Goal: Task Accomplishment & Management: Manage account settings

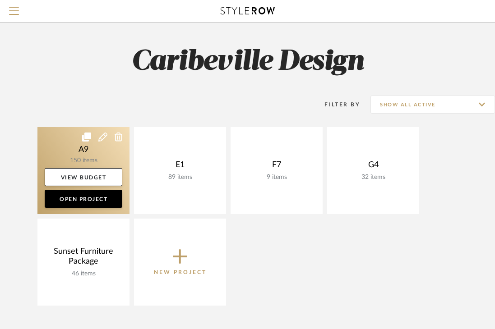
click at [103, 161] on link at bounding box center [83, 170] width 92 height 87
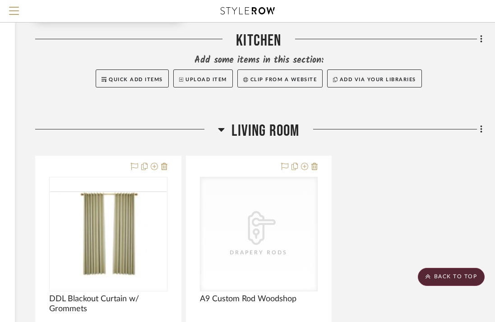
scroll to position [747, 155]
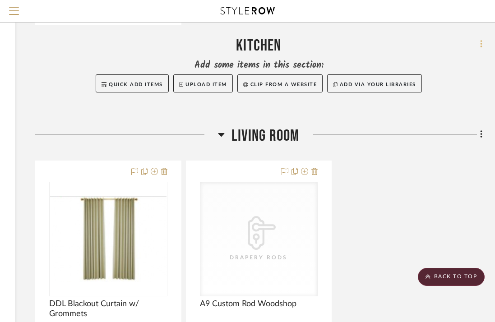
click at [480, 42] on icon at bounding box center [481, 44] width 3 height 10
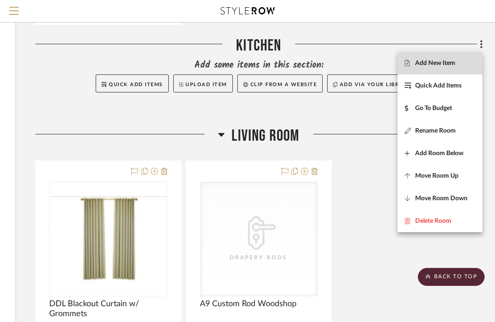
click at [418, 69] on button "Add New Item" at bounding box center [439, 63] width 85 height 23
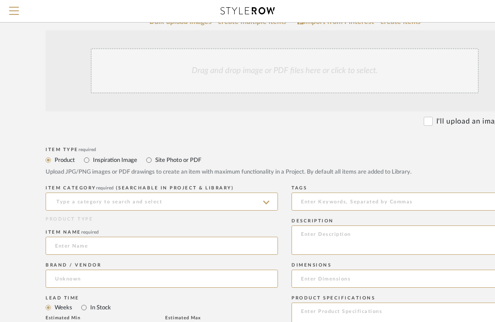
scroll to position [132, 40]
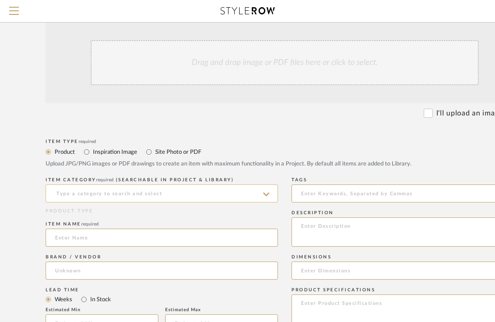
click at [262, 192] on input at bounding box center [162, 193] width 232 height 18
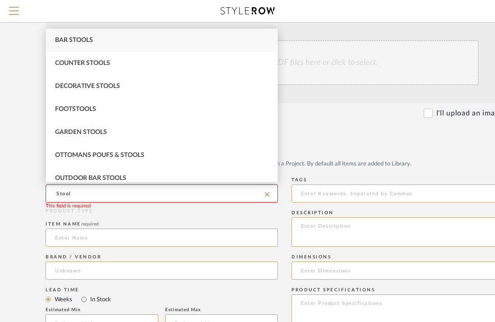
click at [222, 38] on div "Bar Stools" at bounding box center [161, 40] width 231 height 23
type input "Bar Stools"
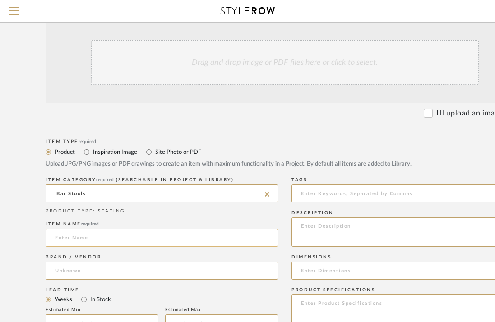
click at [150, 238] on input at bounding box center [162, 238] width 232 height 18
type input "2"
type input "Set of 2 Stools"
click at [136, 269] on input at bounding box center [162, 270] width 232 height 18
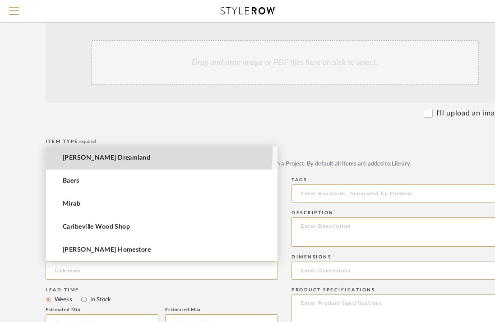
click at [145, 152] on mat-option "[PERSON_NAME] Dreamland" at bounding box center [161, 158] width 231 height 23
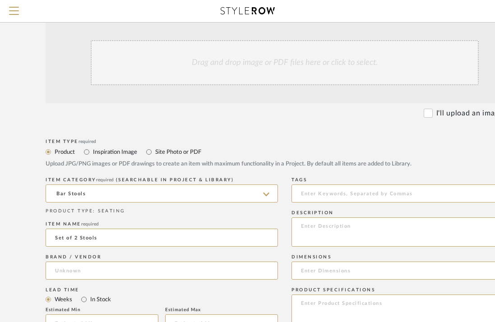
type input "[PERSON_NAME] Dreamland"
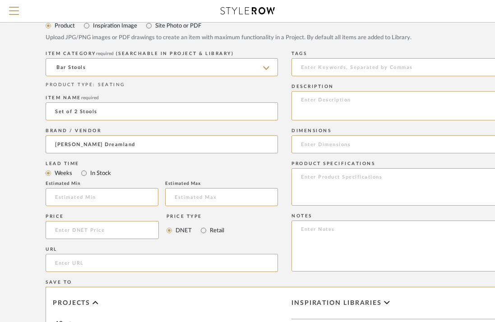
scroll to position [260, 40]
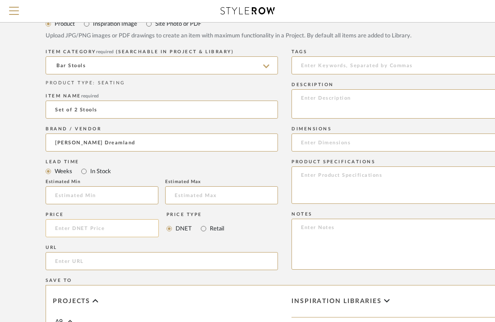
click at [124, 224] on input at bounding box center [102, 228] width 113 height 18
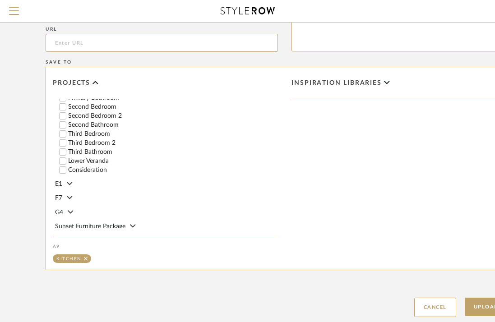
scroll to position [480, 40]
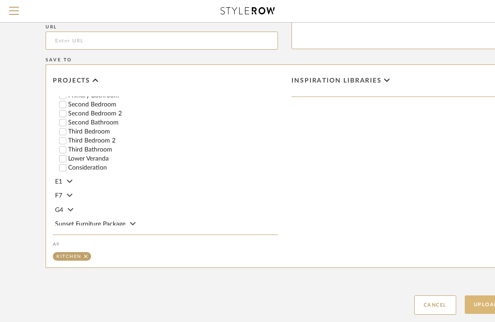
type input "$450.00"
click at [480, 305] on button "Upload Item" at bounding box center [494, 304] width 60 height 18
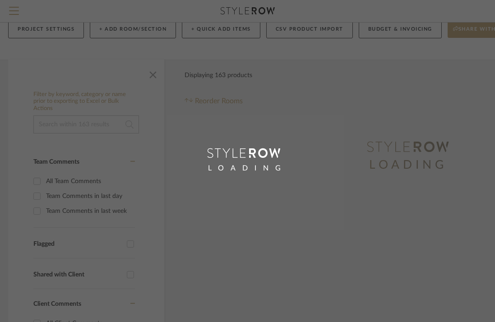
scroll to position [0, 138]
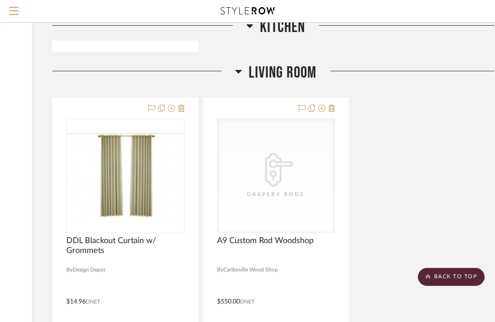
scroll to position [1138, 138]
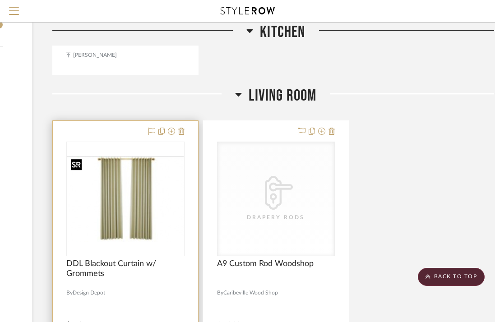
click at [123, 235] on div at bounding box center [125, 199] width 118 height 115
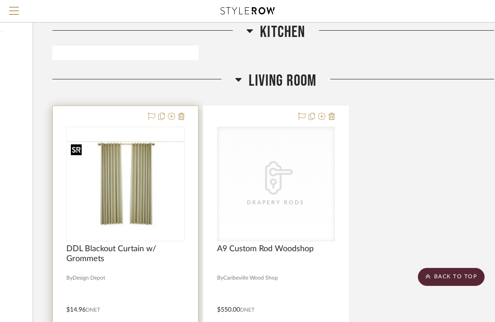
scroll to position [1154, 138]
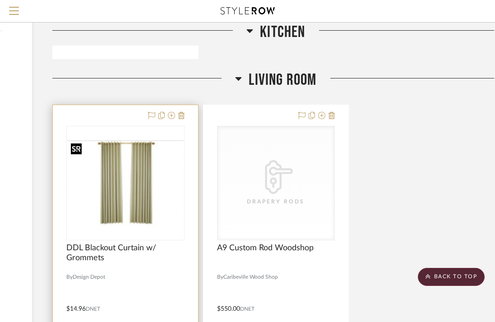
click at [123, 218] on img "0" at bounding box center [125, 183] width 116 height 86
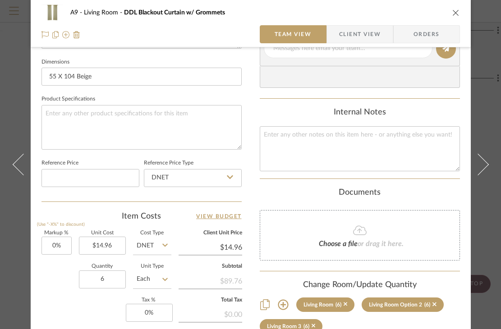
scroll to position [383, 0]
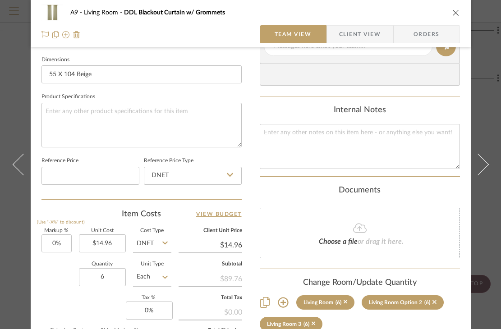
click at [453, 13] on icon "close" at bounding box center [455, 12] width 7 height 7
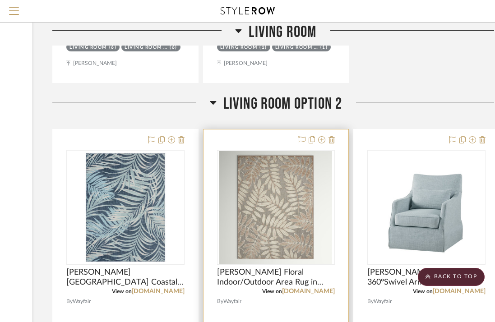
click at [336, 142] on div at bounding box center [275, 326] width 145 height 394
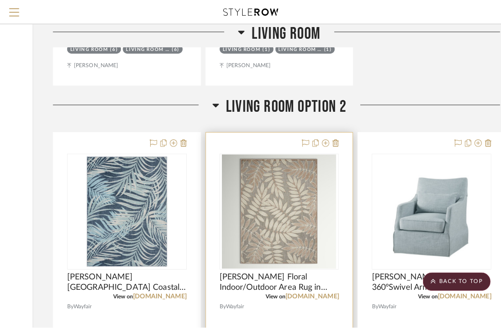
scroll to position [0, 0]
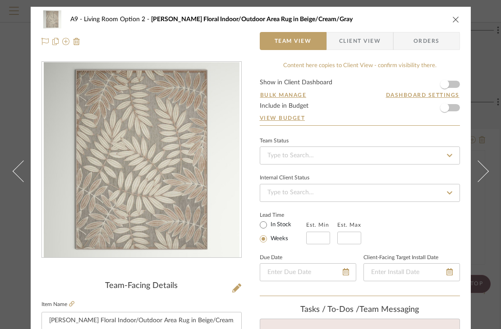
click at [455, 18] on icon "close" at bounding box center [455, 19] width 7 height 7
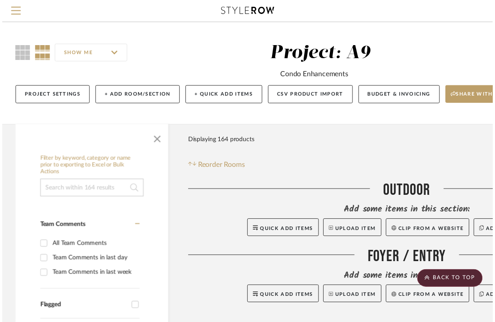
scroll to position [1571, 138]
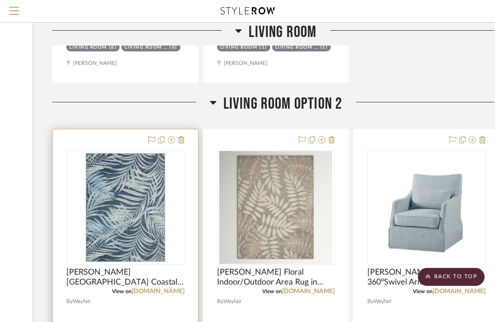
click at [185, 139] on div at bounding box center [125, 326] width 145 height 394
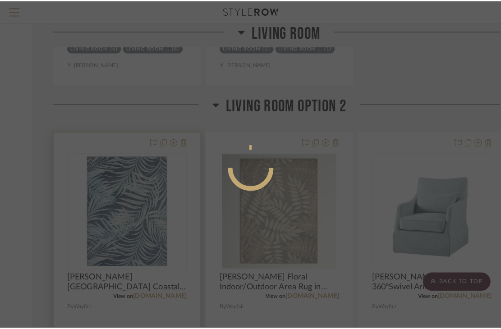
scroll to position [0, 0]
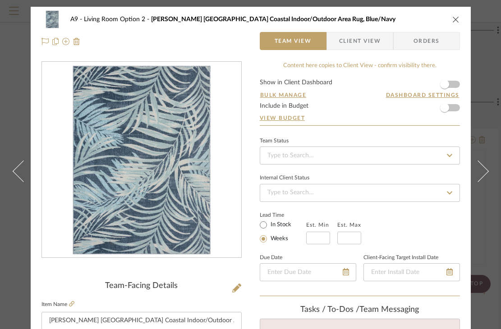
click at [452, 17] on icon "close" at bounding box center [455, 19] width 7 height 7
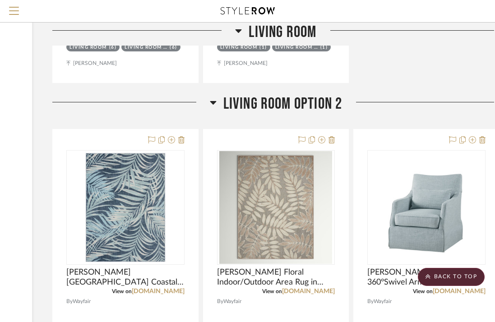
scroll to position [1571, 155]
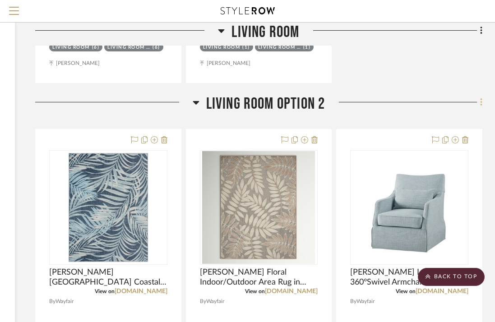
click at [480, 103] on icon at bounding box center [481, 102] width 3 height 10
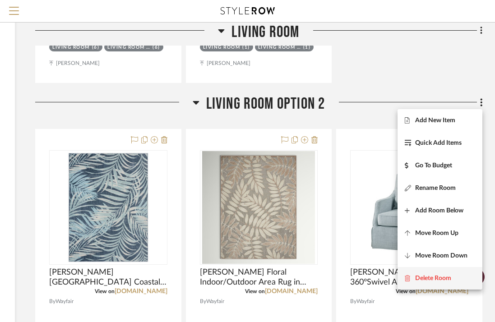
click at [443, 280] on span "Delete Room" at bounding box center [433, 279] width 36 height 8
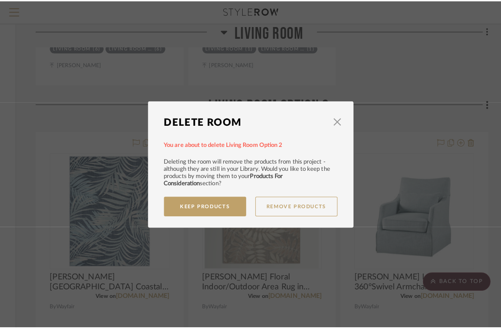
scroll to position [0, 0]
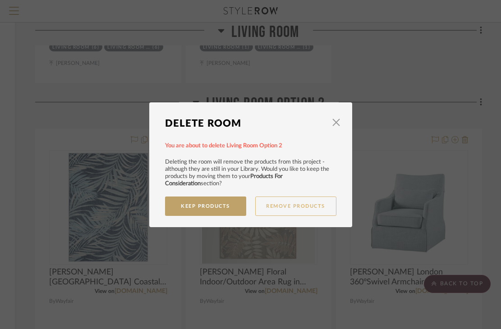
click at [278, 209] on button "Remove Products" at bounding box center [295, 206] width 81 height 19
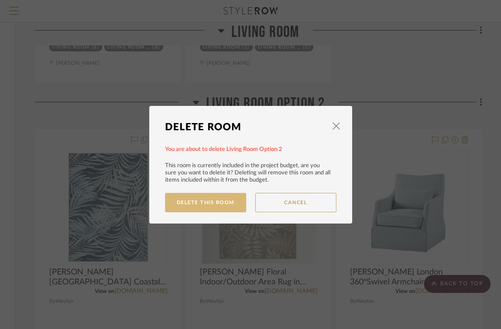
click at [218, 201] on button "Delete This Room" at bounding box center [205, 202] width 81 height 19
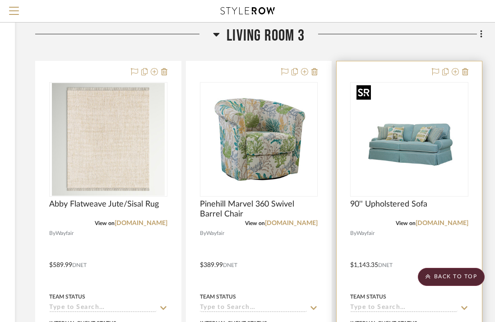
scroll to position [1632, 155]
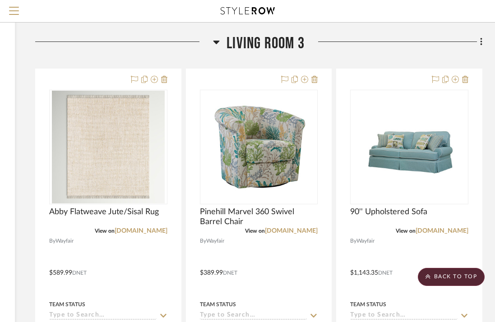
click at [481, 41] on icon at bounding box center [481, 42] width 2 height 8
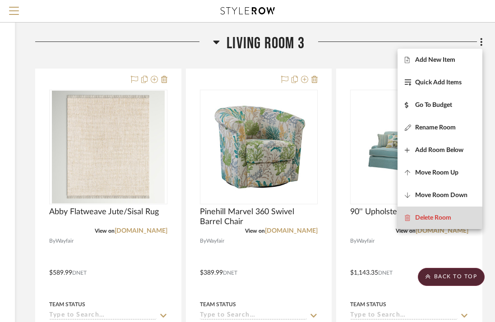
click at [440, 218] on span "Delete Room" at bounding box center [433, 218] width 36 height 8
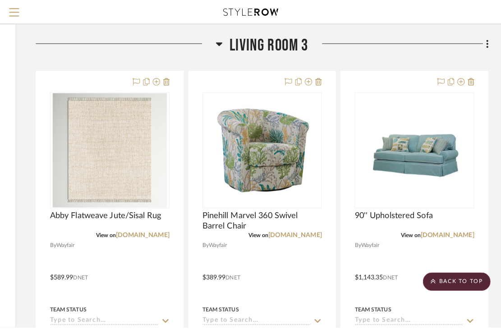
scroll to position [0, 0]
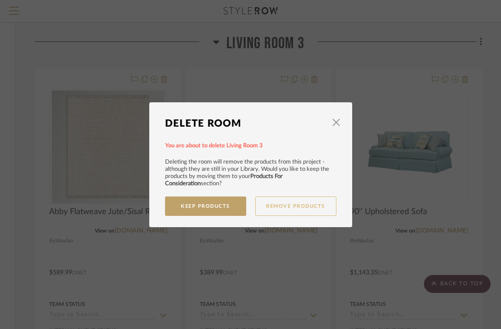
click at [280, 208] on button "Remove Products" at bounding box center [295, 206] width 81 height 19
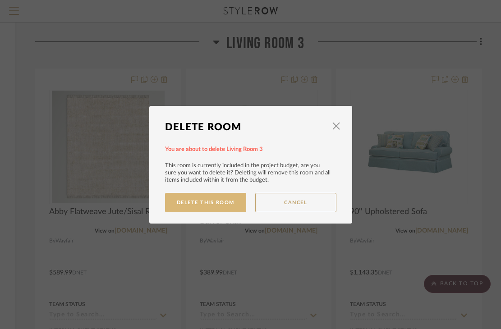
click at [232, 203] on button "Delete This Room" at bounding box center [205, 202] width 81 height 19
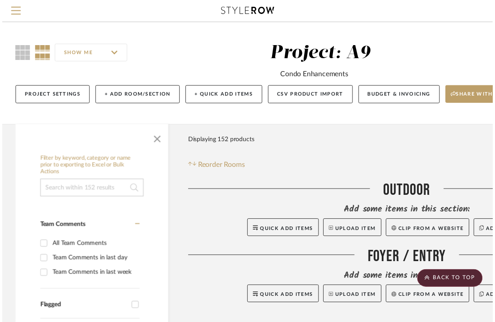
scroll to position [1632, 155]
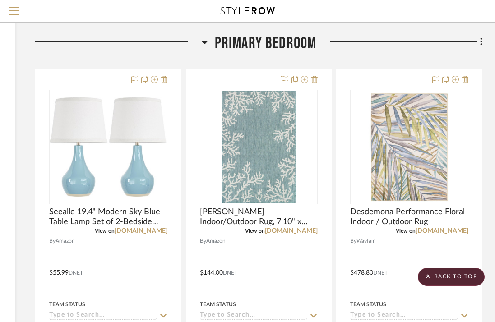
click at [481, 42] on icon at bounding box center [481, 42] width 3 height 10
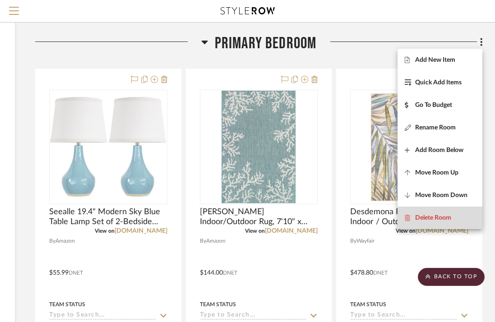
click at [436, 216] on span "Delete Room" at bounding box center [433, 218] width 36 height 8
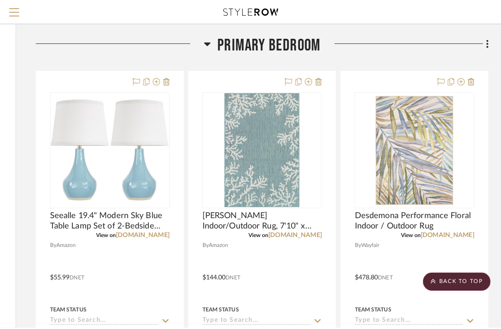
scroll to position [0, 0]
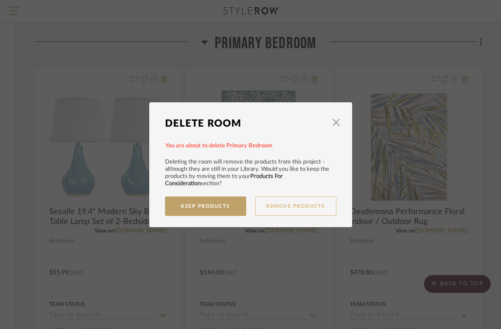
click at [277, 206] on button "Remove Products" at bounding box center [295, 206] width 81 height 19
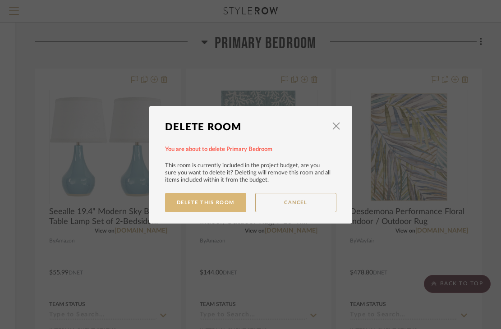
click at [232, 204] on button "Delete This Room" at bounding box center [205, 202] width 81 height 19
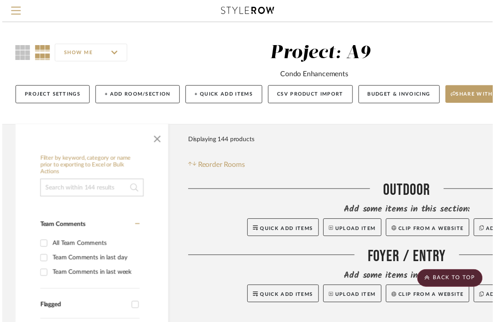
scroll to position [1632, 155]
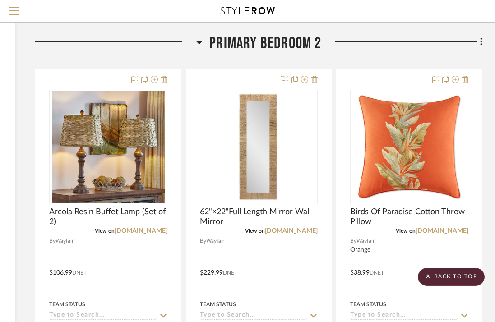
click at [472, 44] on div at bounding box center [401, 45] width 160 height 23
click at [478, 42] on fa-icon at bounding box center [480, 42] width 6 height 15
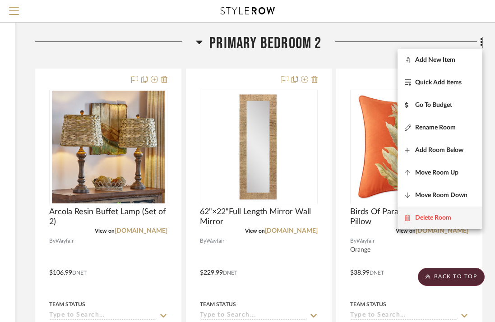
click at [449, 223] on button "Delete Room" at bounding box center [439, 217] width 85 height 23
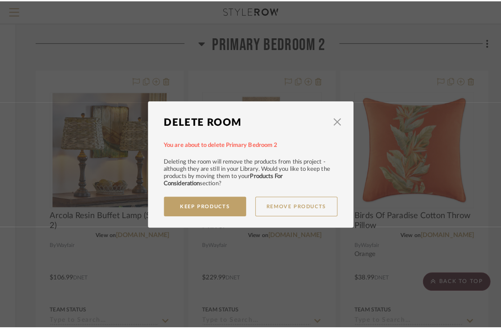
scroll to position [0, 0]
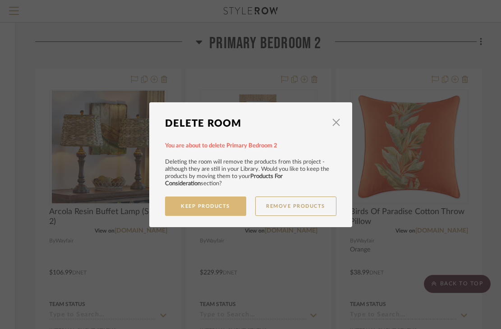
click at [215, 204] on button "Keep Products" at bounding box center [205, 206] width 81 height 19
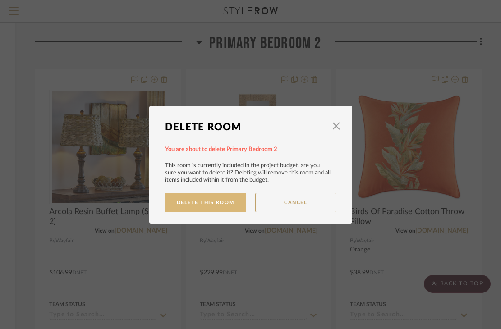
click at [232, 203] on button "Delete This Room" at bounding box center [205, 202] width 81 height 19
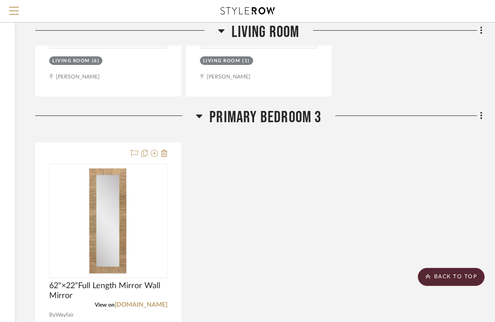
scroll to position [1547, 155]
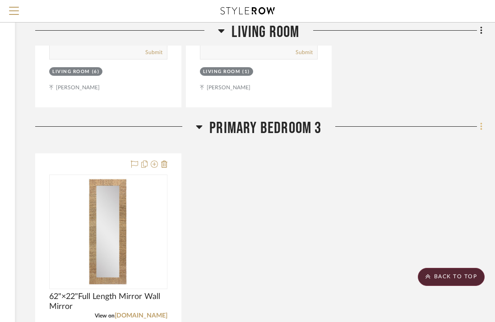
click at [480, 127] on icon at bounding box center [481, 127] width 3 height 10
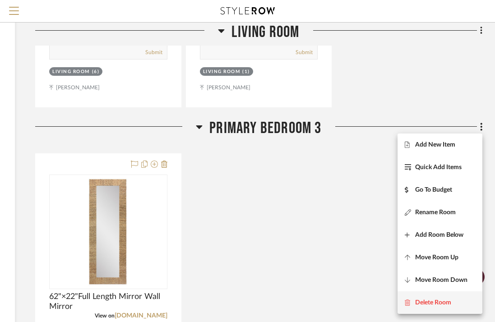
click at [440, 293] on button "Delete Room" at bounding box center [439, 302] width 85 height 23
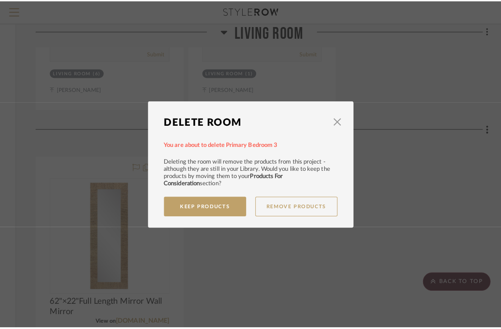
scroll to position [0, 0]
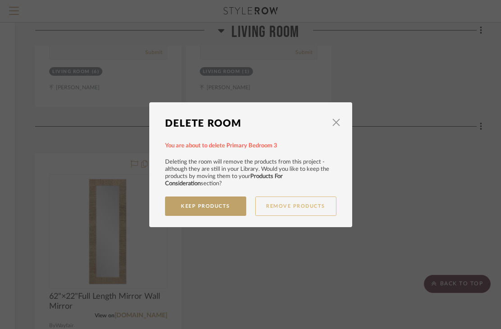
click at [278, 207] on button "Remove Products" at bounding box center [295, 206] width 81 height 19
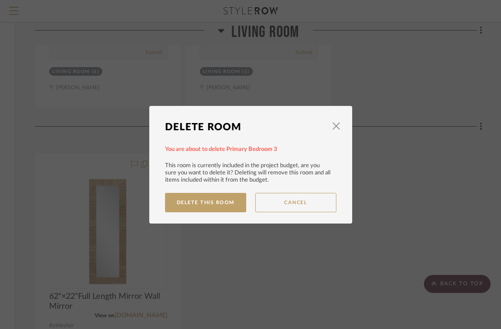
click at [278, 207] on button "Cancel" at bounding box center [295, 202] width 81 height 19
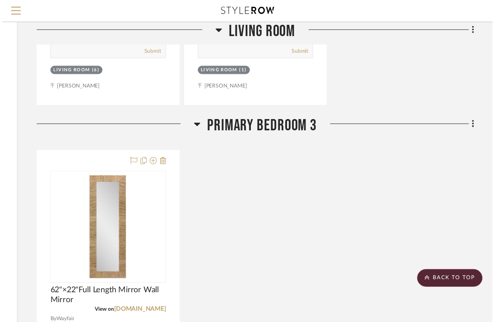
scroll to position [1547, 155]
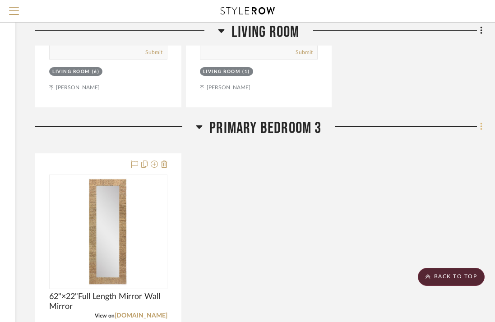
click at [480, 124] on icon at bounding box center [481, 127] width 3 height 10
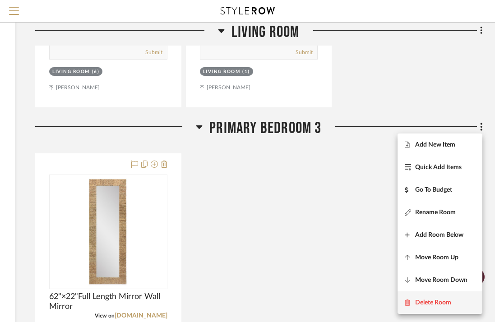
click at [448, 297] on button "Delete Room" at bounding box center [439, 302] width 85 height 23
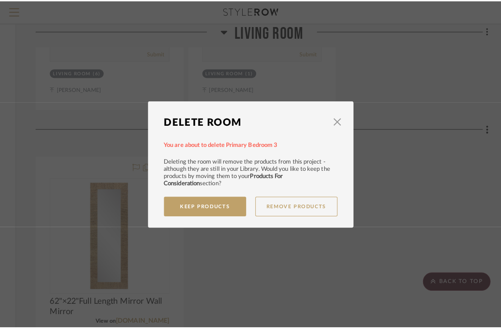
scroll to position [0, 0]
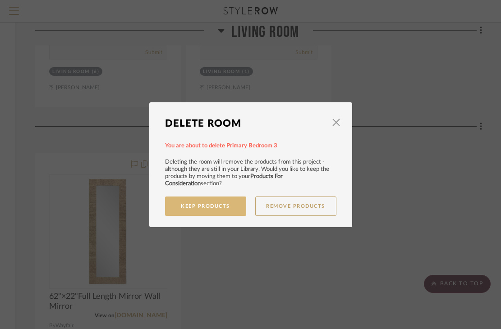
click at [218, 202] on button "Keep Products" at bounding box center [205, 206] width 81 height 19
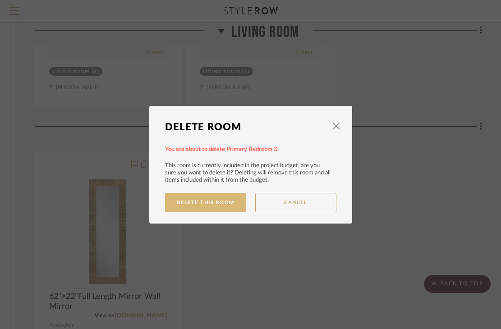
click at [228, 202] on button "Delete This Room" at bounding box center [205, 202] width 81 height 19
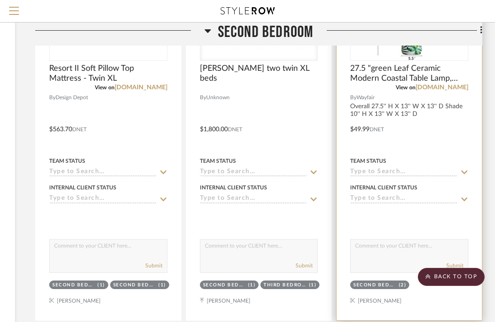
scroll to position [1673, 155]
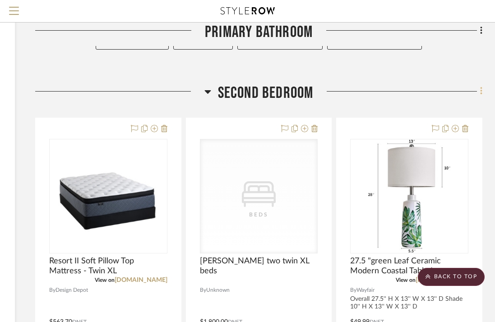
click at [478, 91] on fa-icon at bounding box center [480, 92] width 6 height 15
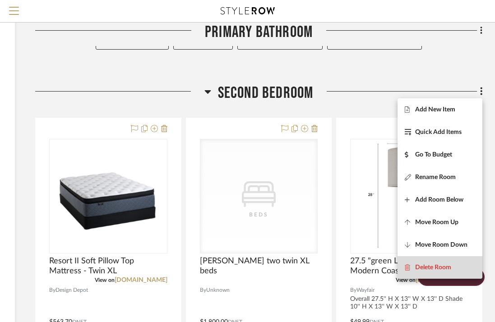
click at [466, 271] on button "Delete Room" at bounding box center [439, 267] width 85 height 23
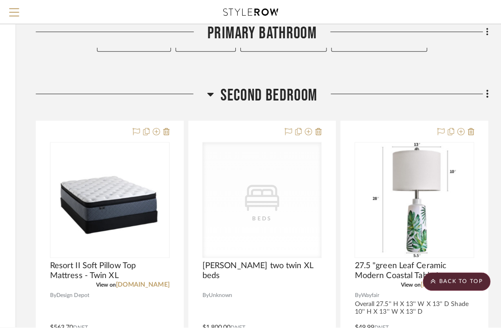
scroll to position [0, 0]
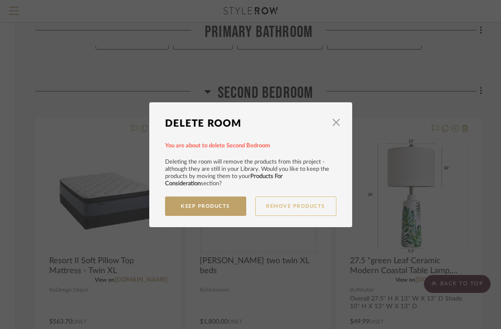
click at [270, 201] on button "Remove Products" at bounding box center [295, 206] width 81 height 19
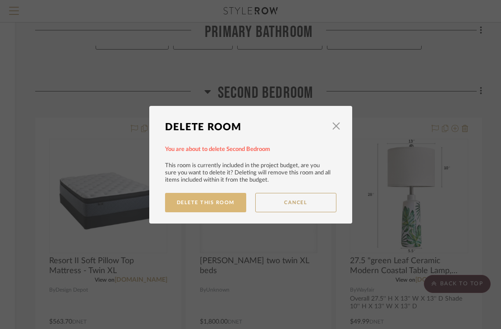
click at [227, 209] on button "Delete This Room" at bounding box center [205, 202] width 81 height 19
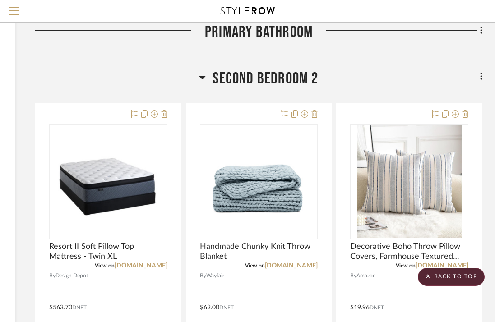
scroll to position [1688, 155]
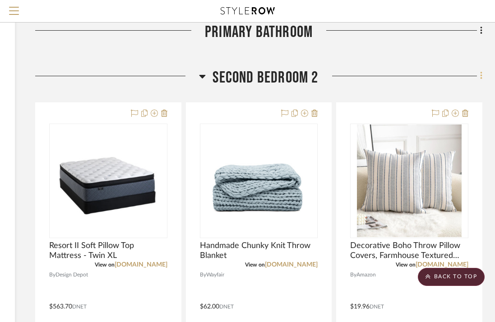
click at [478, 81] on fa-icon at bounding box center [480, 76] width 6 height 15
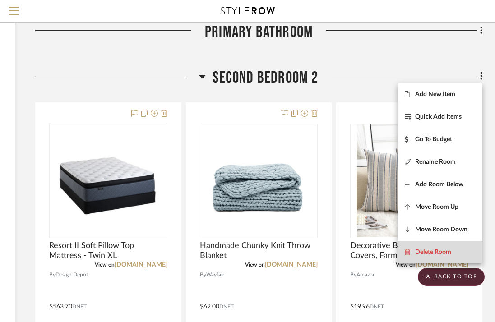
click at [426, 252] on span "Delete Room" at bounding box center [433, 252] width 36 height 8
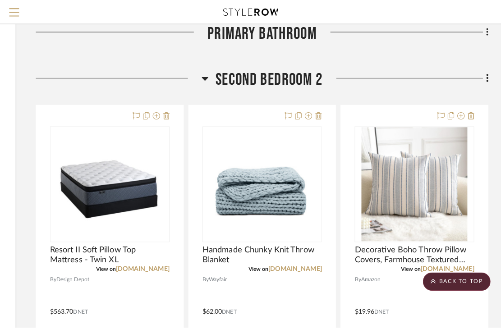
scroll to position [0, 0]
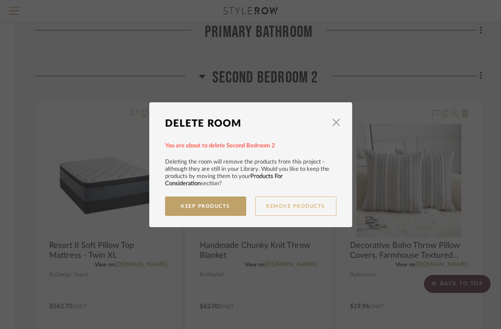
click at [270, 209] on button "Remove Products" at bounding box center [295, 206] width 81 height 19
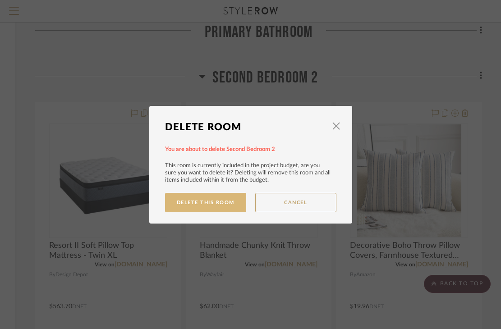
click at [209, 211] on button "Delete This Room" at bounding box center [205, 202] width 81 height 19
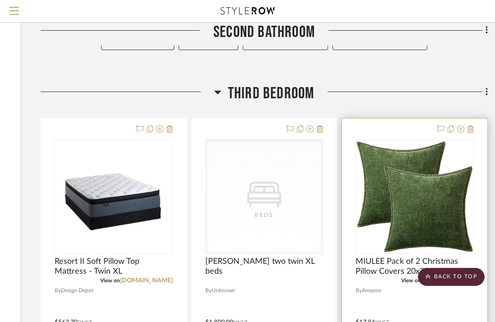
scroll to position [1769, 149]
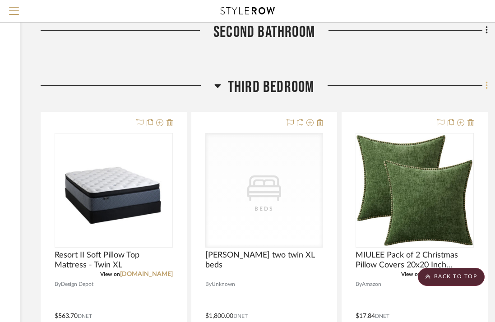
click at [484, 83] on fa-icon at bounding box center [485, 86] width 6 height 15
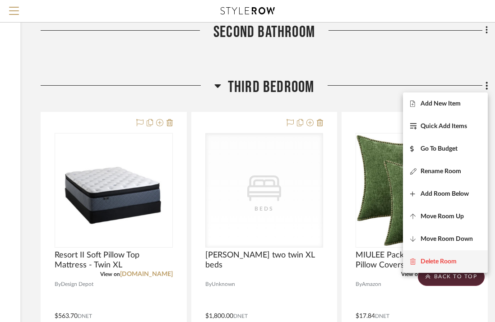
click at [467, 264] on span "Delete Room" at bounding box center [445, 261] width 70 height 8
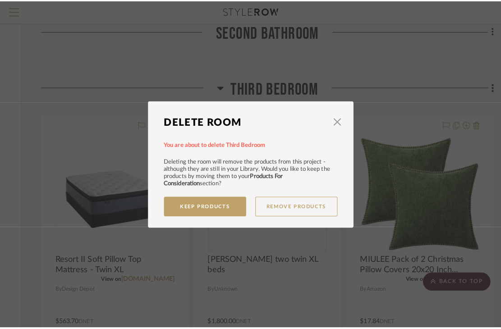
scroll to position [0, 0]
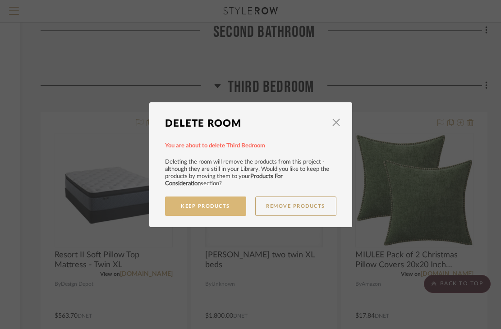
click at [213, 205] on button "Keep Products" at bounding box center [205, 206] width 81 height 19
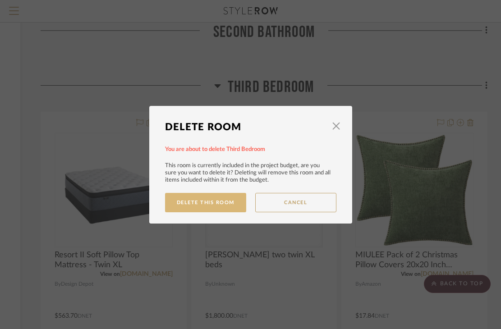
click at [215, 206] on button "Delete This Room" at bounding box center [205, 202] width 81 height 19
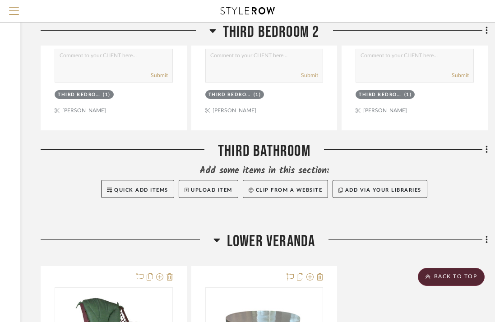
scroll to position [2600, 149]
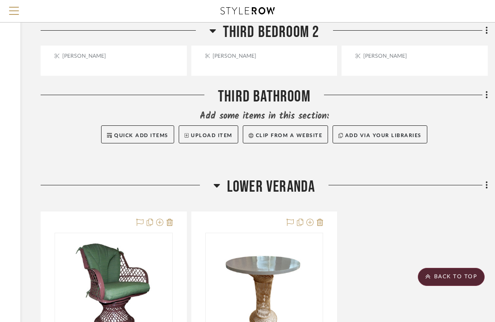
click at [487, 92] on icon at bounding box center [486, 95] width 3 height 10
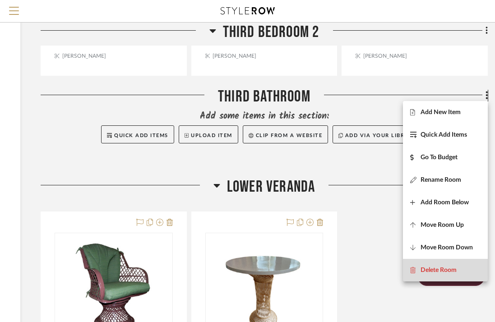
click at [454, 268] on span "Delete Room" at bounding box center [438, 270] width 36 height 8
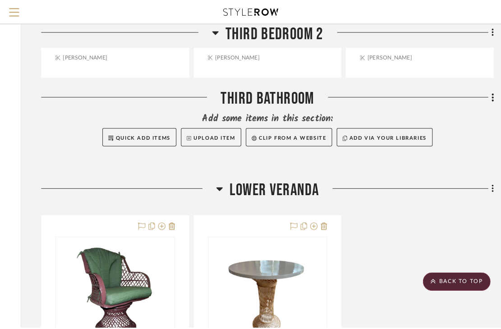
scroll to position [0, 0]
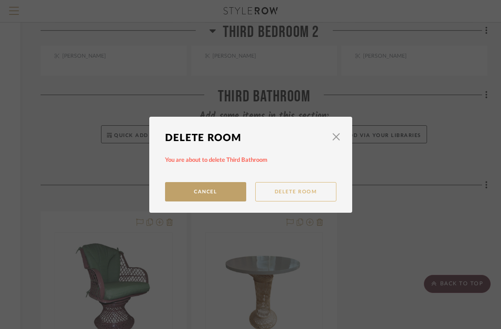
click at [298, 192] on button "Delete Room" at bounding box center [295, 191] width 81 height 19
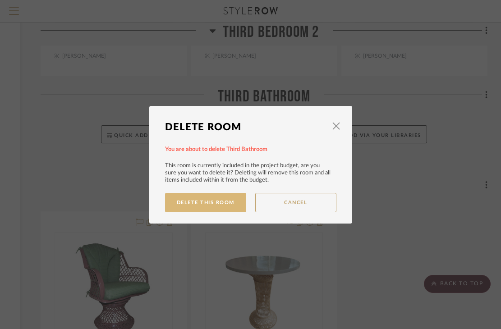
click at [217, 197] on button "Delete This Room" at bounding box center [205, 202] width 81 height 19
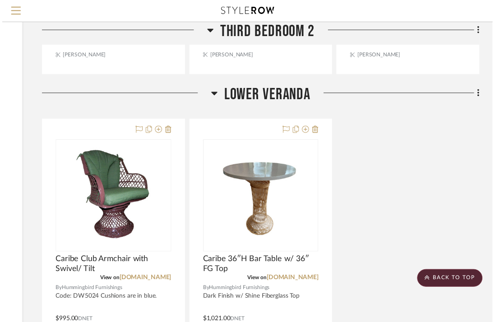
scroll to position [2600, 149]
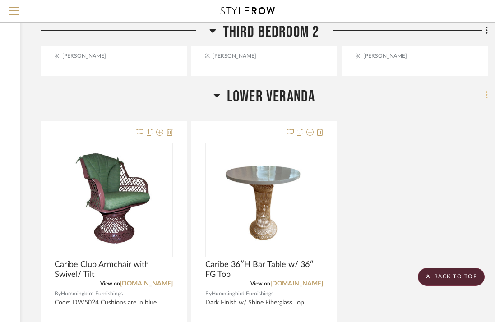
click at [485, 98] on icon at bounding box center [486, 95] width 3 height 10
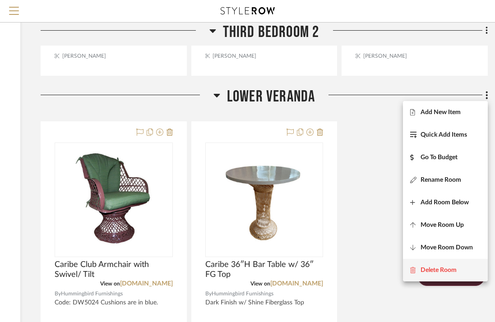
click at [435, 266] on button "Delete Room" at bounding box center [445, 270] width 85 height 23
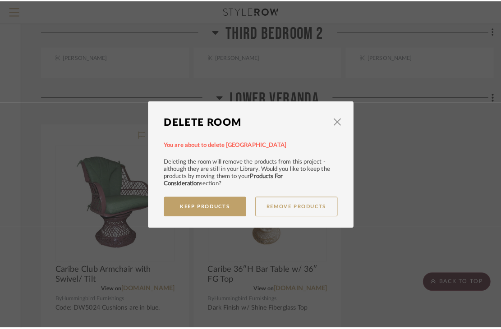
scroll to position [0, 0]
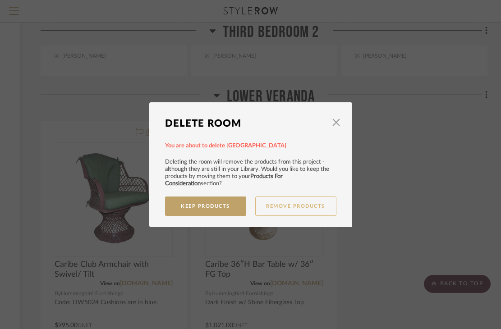
click at [280, 207] on button "Remove Products" at bounding box center [295, 206] width 81 height 19
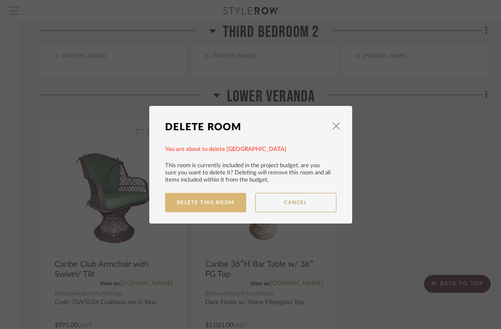
click at [211, 211] on button "Delete This Room" at bounding box center [205, 202] width 81 height 19
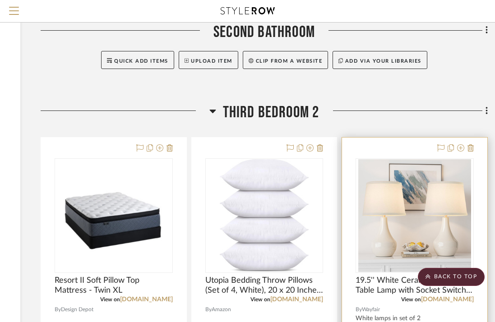
scroll to position [1731, 149]
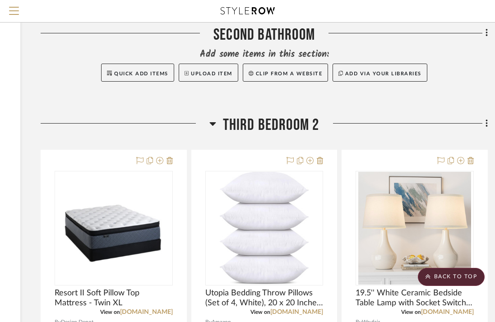
click at [486, 121] on icon at bounding box center [486, 124] width 3 height 10
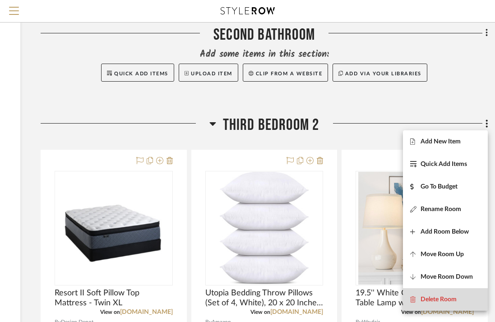
click at [439, 293] on button "Delete Room" at bounding box center [445, 299] width 85 height 23
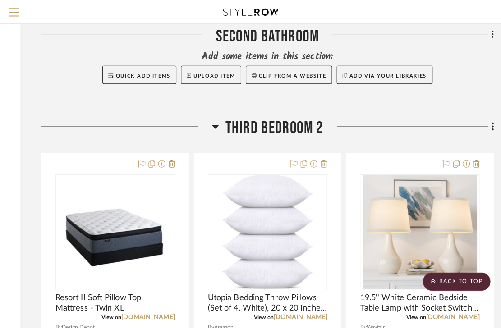
scroll to position [0, 0]
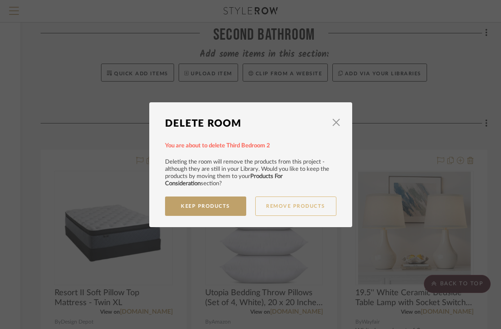
click at [260, 203] on button "Remove Products" at bounding box center [295, 206] width 81 height 19
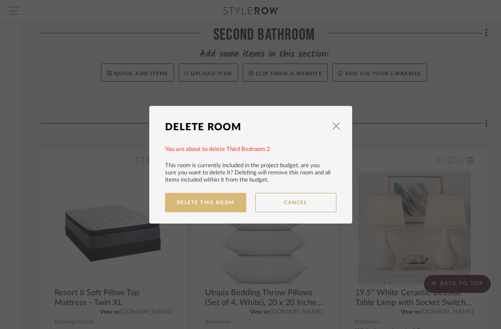
click at [226, 210] on button "Delete This Room" at bounding box center [205, 202] width 81 height 19
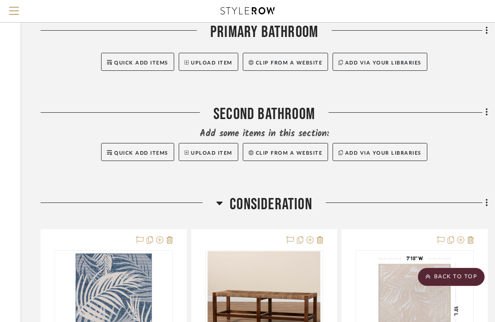
scroll to position [1641, 149]
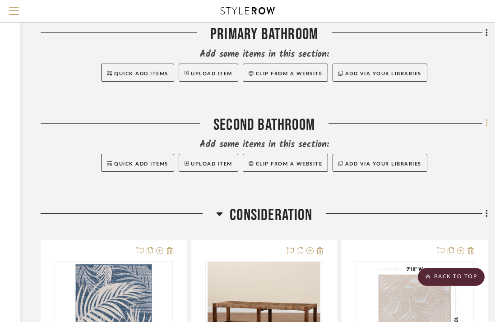
click at [484, 122] on fa-icon at bounding box center [485, 124] width 6 height 15
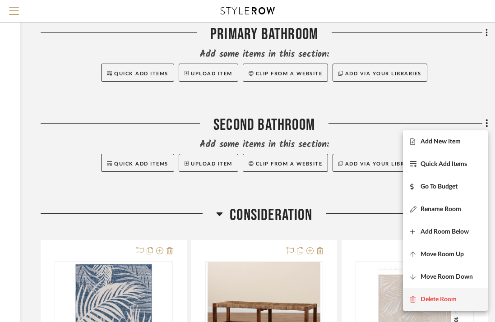
click at [440, 290] on button "Delete Room" at bounding box center [445, 299] width 85 height 23
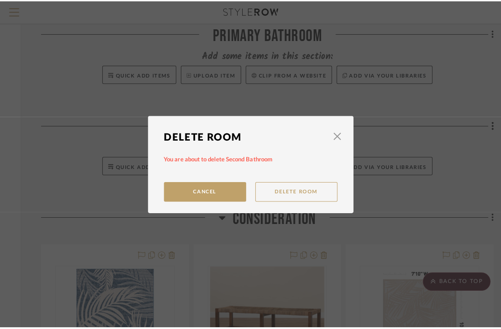
scroll to position [0, 0]
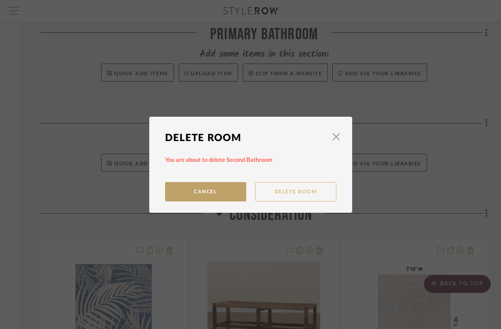
click at [283, 188] on button "Delete Room" at bounding box center [295, 191] width 81 height 19
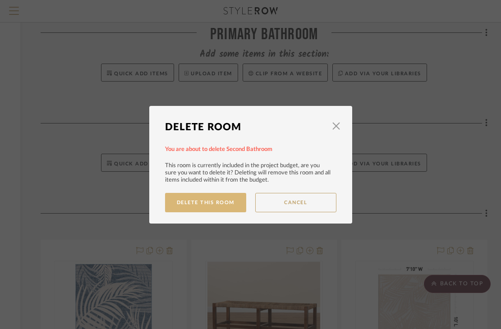
click at [222, 195] on button "Delete This Room" at bounding box center [205, 202] width 81 height 19
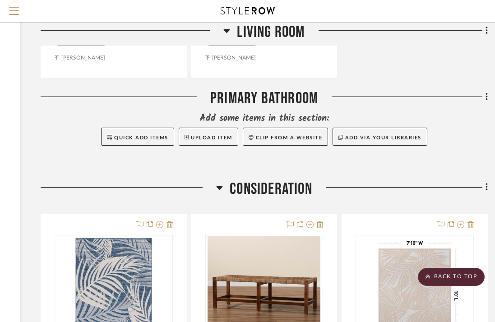
scroll to position [1567, 149]
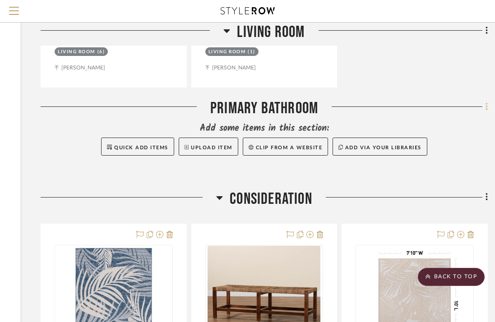
click at [484, 103] on fa-icon at bounding box center [485, 107] width 6 height 15
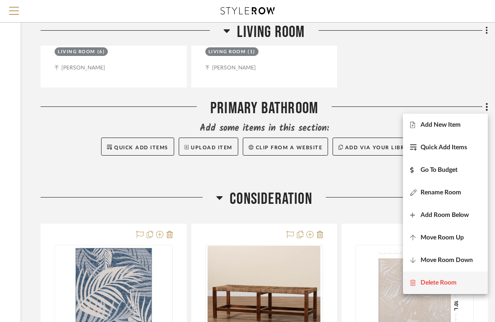
click at [448, 276] on button "Delete Room" at bounding box center [445, 282] width 85 height 23
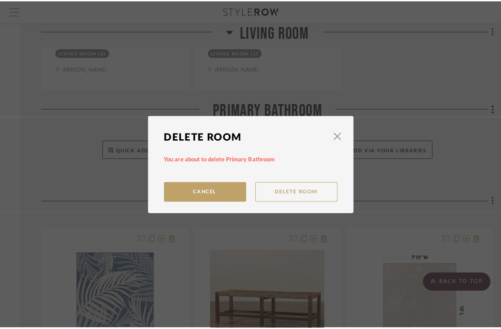
scroll to position [0, 0]
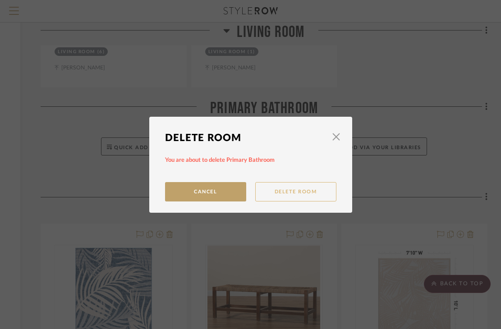
click at [292, 194] on button "Delete Room" at bounding box center [295, 191] width 81 height 19
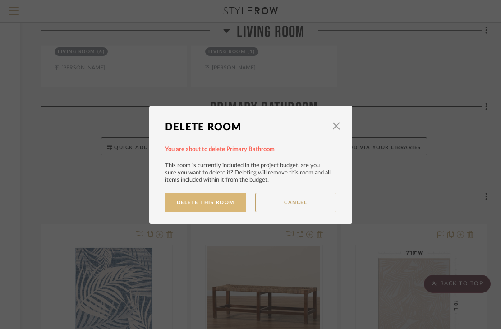
click at [223, 206] on button "Delete This Room" at bounding box center [205, 202] width 81 height 19
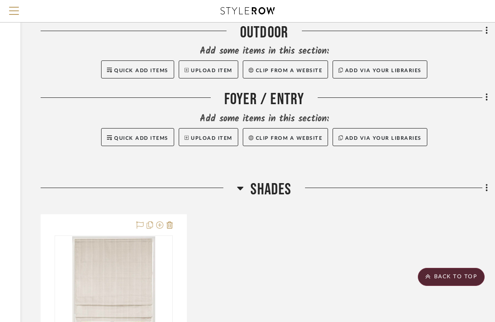
scroll to position [168, 149]
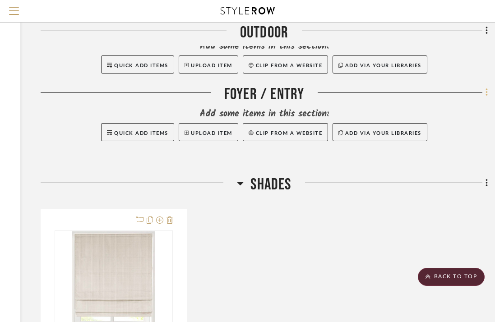
click at [485, 97] on icon at bounding box center [486, 92] width 3 height 10
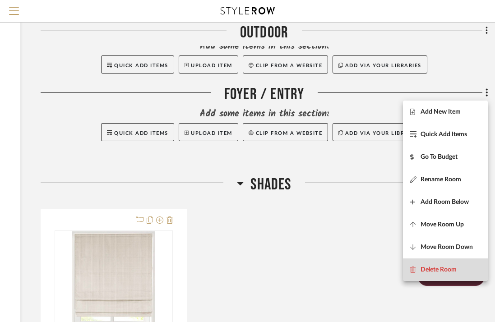
click at [450, 265] on button "Delete Room" at bounding box center [445, 269] width 85 height 23
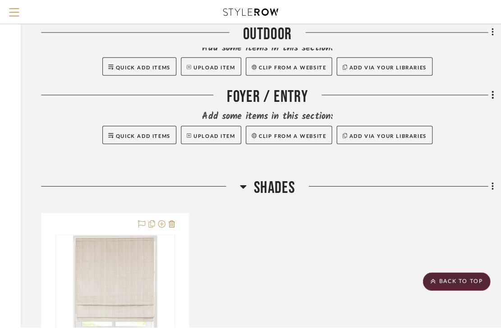
scroll to position [0, 0]
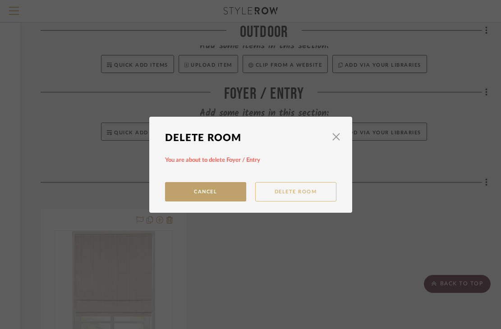
click at [299, 194] on button "Delete Room" at bounding box center [295, 191] width 81 height 19
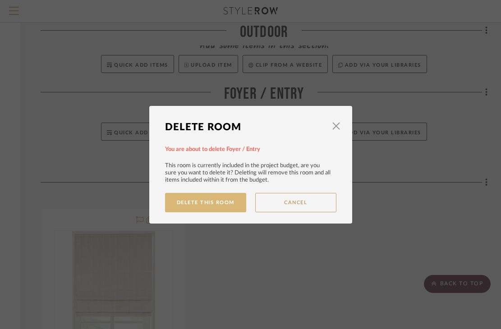
click at [220, 204] on button "Delete This Room" at bounding box center [205, 202] width 81 height 19
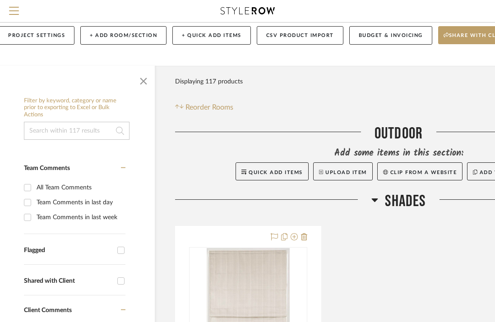
scroll to position [61, 0]
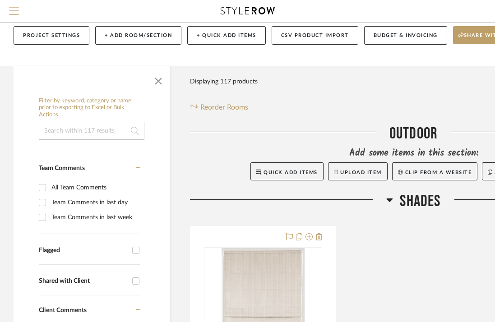
click at [11, 5] on button "Menu" at bounding box center [14, 11] width 28 height 22
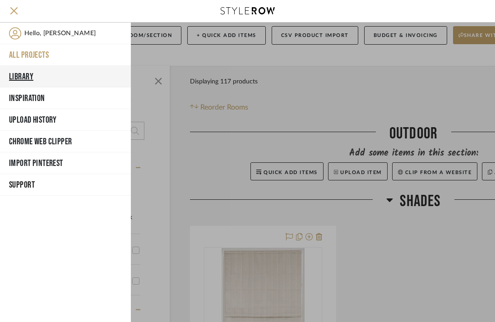
click at [60, 70] on button "Library" at bounding box center [65, 77] width 131 height 22
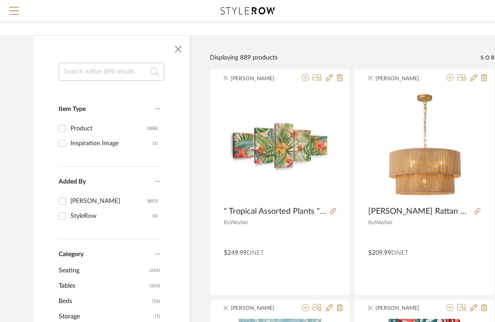
click at [85, 67] on input at bounding box center [111, 72] width 105 height 18
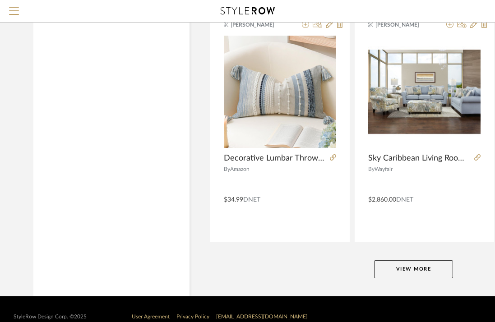
scroll to position [4076, 0]
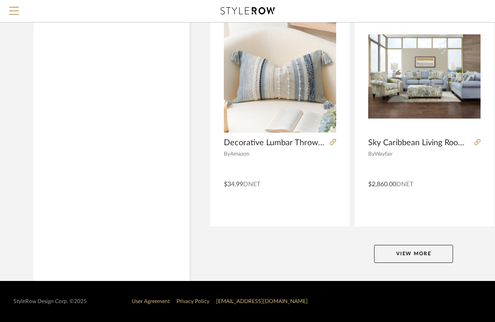
click at [397, 255] on button "View More" at bounding box center [413, 254] width 79 height 18
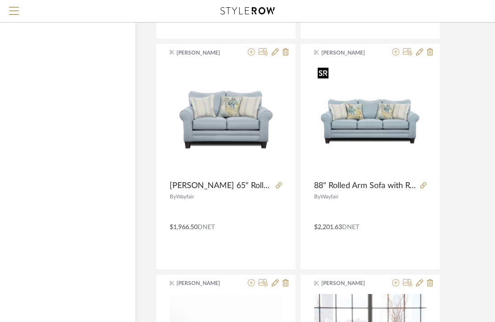
scroll to position [4253, 54]
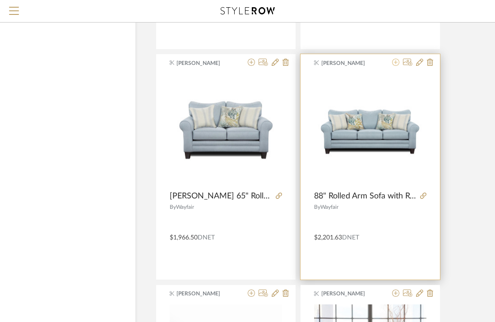
click at [397, 62] on icon at bounding box center [395, 62] width 7 height 7
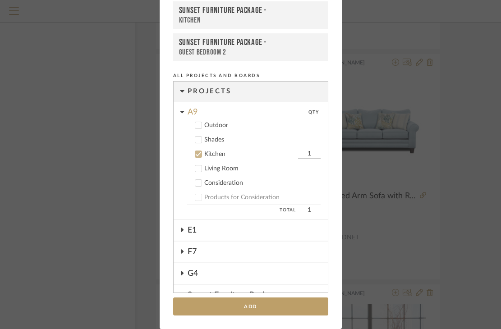
scroll to position [0, 0]
click at [213, 155] on div "Kitchen" at bounding box center [250, 155] width 92 height 8
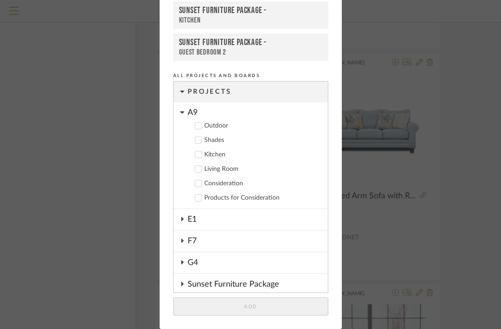
click at [213, 170] on div "Living Room" at bounding box center [262, 169] width 116 height 8
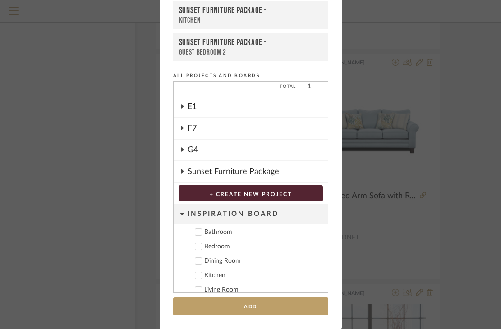
scroll to position [132, 0]
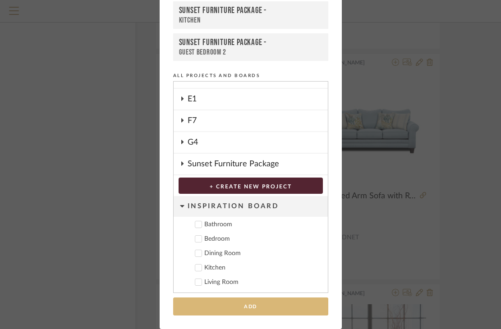
click at [294, 300] on button "Add" at bounding box center [250, 307] width 155 height 18
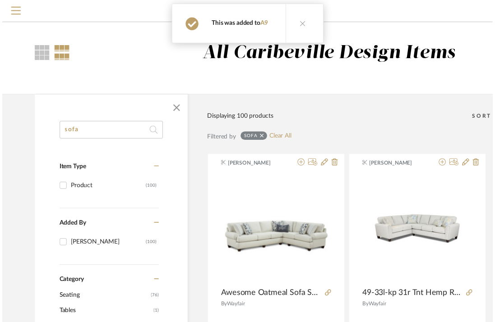
scroll to position [4253, 54]
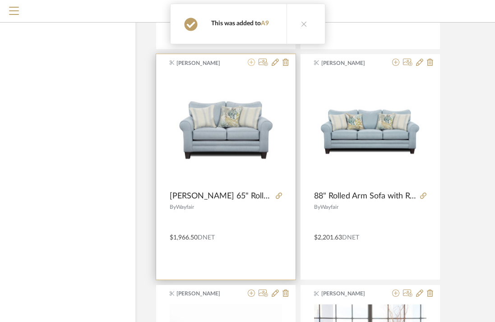
click at [252, 61] on icon at bounding box center [251, 62] width 7 height 7
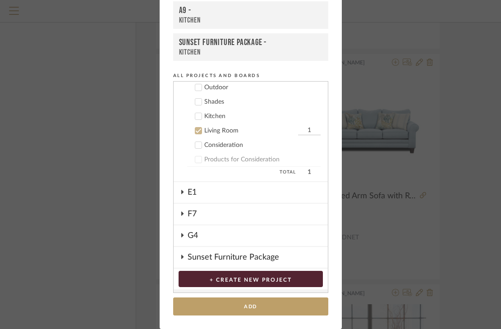
scroll to position [35, 0]
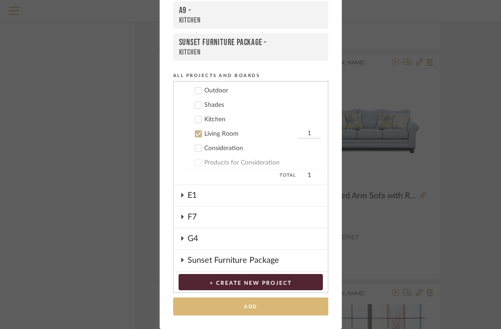
click at [248, 302] on button "Add" at bounding box center [250, 307] width 155 height 18
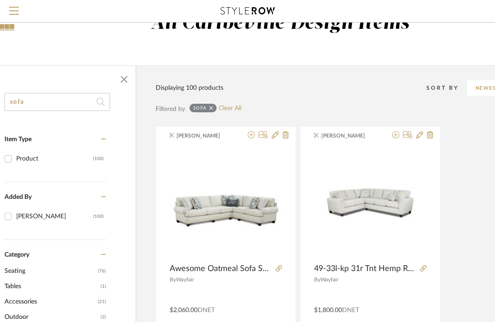
scroll to position [0, 54]
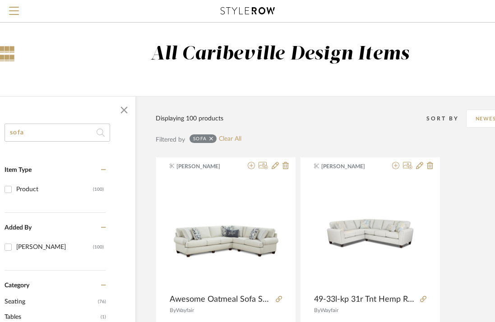
click at [62, 135] on input "sofa" at bounding box center [57, 133] width 105 height 18
type input "s"
type input "chair"
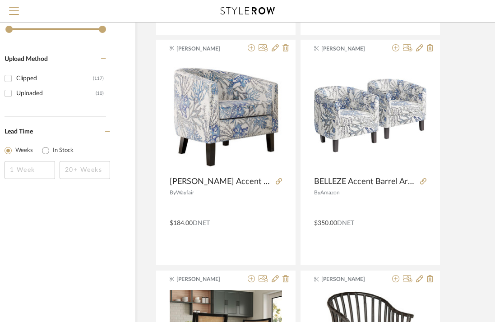
scroll to position [578, 54]
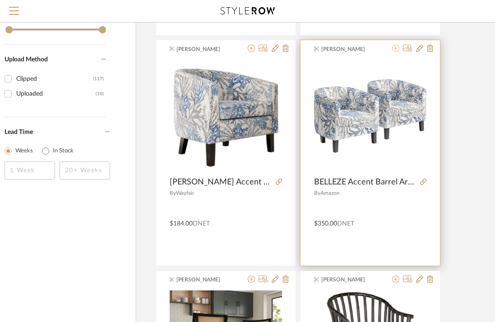
click at [398, 49] on icon at bounding box center [395, 48] width 7 height 7
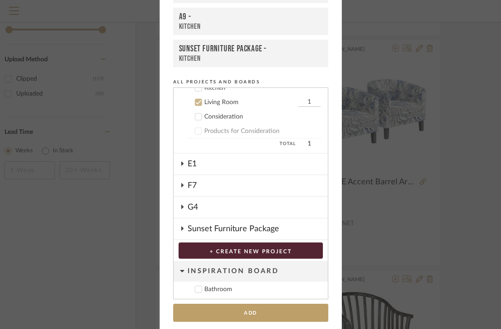
scroll to position [80, 0]
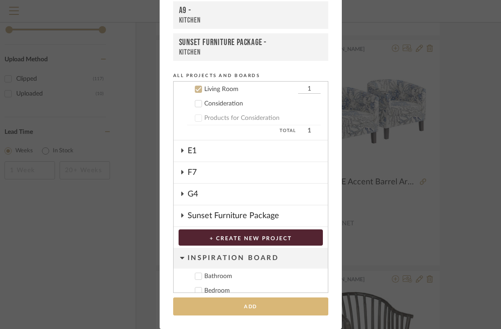
click at [259, 306] on button "Add" at bounding box center [250, 307] width 155 height 18
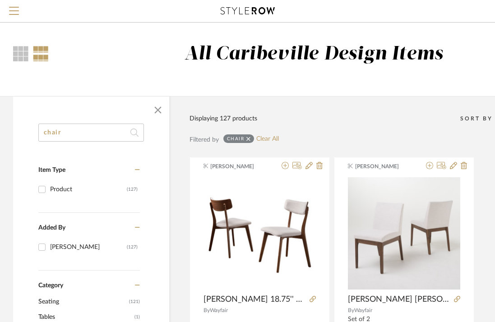
scroll to position [0, 0]
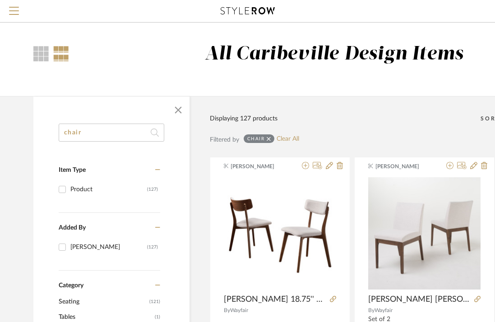
drag, startPoint x: 53, startPoint y: 131, endPoint x: -9, endPoint y: 128, distance: 62.3
click at [0, 128] on html "Search by brands, products, categories, colors, or styles Hello, [PERSON_NAME] …" at bounding box center [247, 161] width 495 height 322
type input "table"
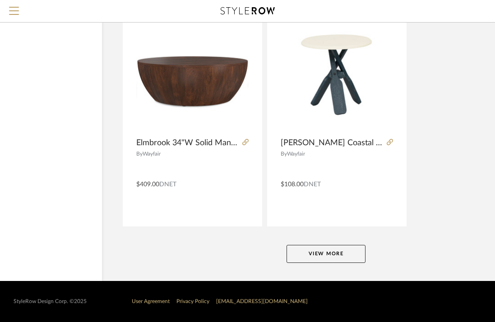
click at [329, 252] on button "View More" at bounding box center [325, 254] width 79 height 18
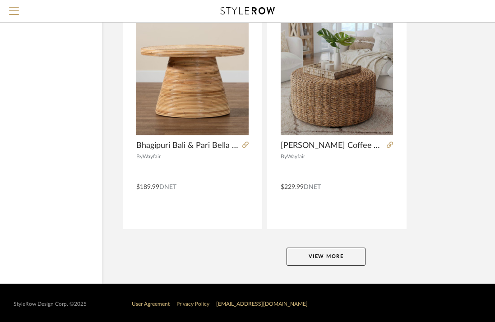
scroll to position [8227, 87]
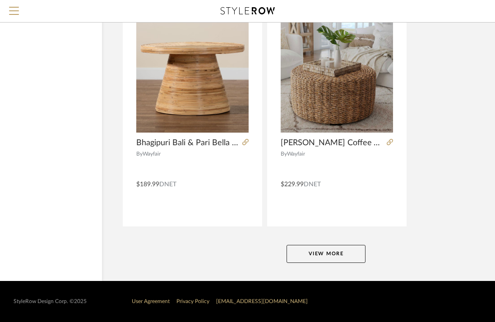
click at [329, 252] on button "View More" at bounding box center [325, 254] width 79 height 18
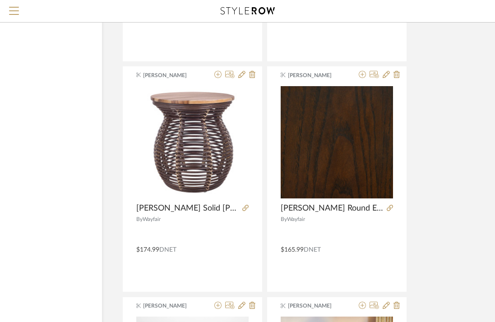
scroll to position [12085, 87]
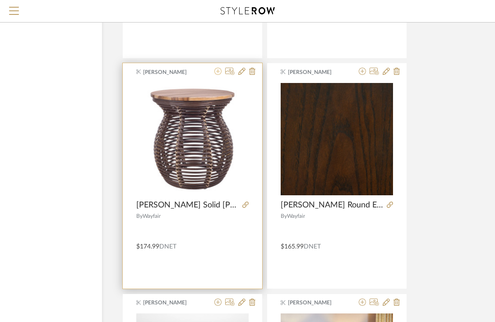
click at [216, 69] on icon at bounding box center [217, 71] width 7 height 7
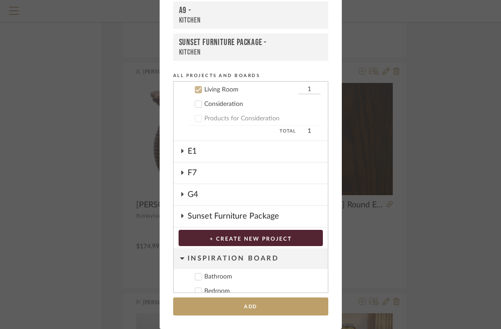
scroll to position [80, 0]
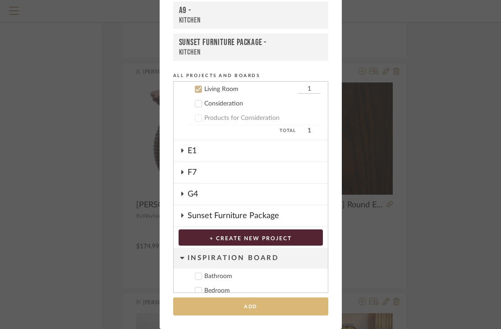
click at [252, 303] on button "Add" at bounding box center [250, 307] width 155 height 18
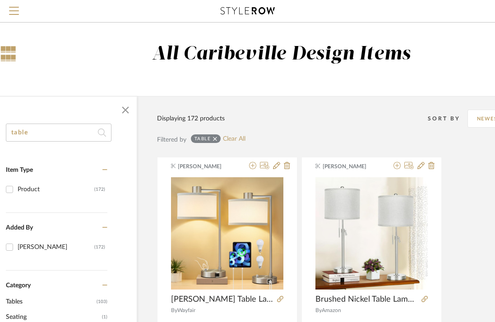
scroll to position [0, 0]
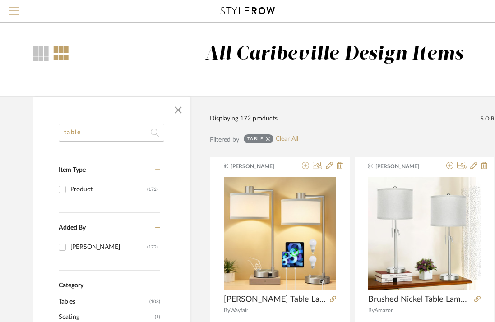
click at [15, 9] on span "Menu" at bounding box center [14, 14] width 10 height 14
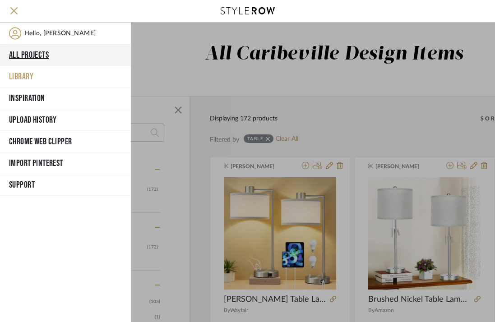
click at [58, 57] on button "All Projects" at bounding box center [65, 55] width 131 height 22
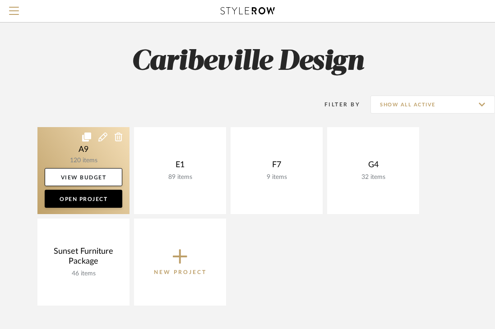
click at [105, 161] on link at bounding box center [83, 170] width 92 height 87
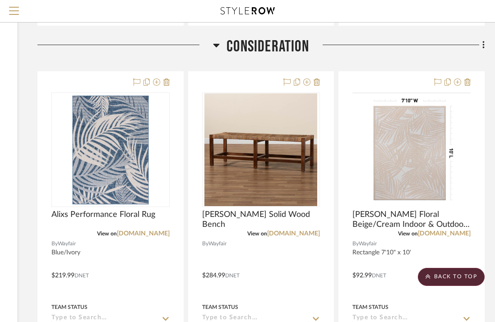
scroll to position [1862, 152]
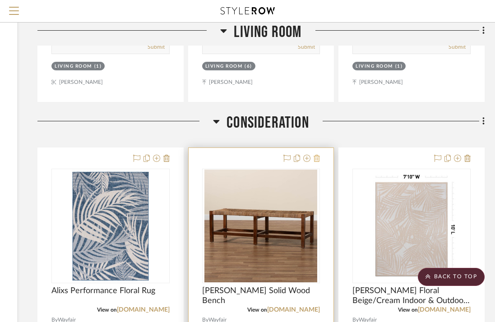
click at [316, 157] on icon at bounding box center [316, 158] width 6 height 7
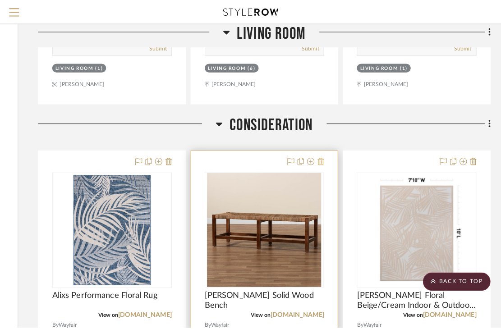
scroll to position [0, 0]
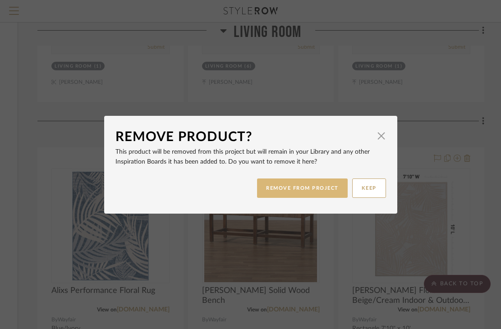
click at [325, 189] on button "REMOVE FROM PROJECT" at bounding box center [302, 188] width 91 height 19
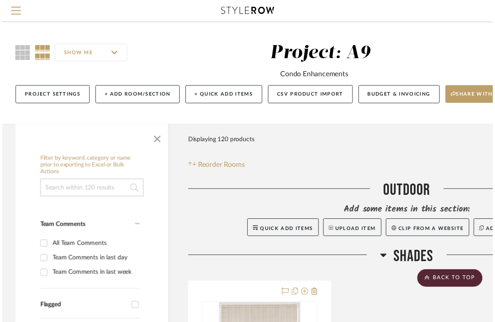
scroll to position [1862, 152]
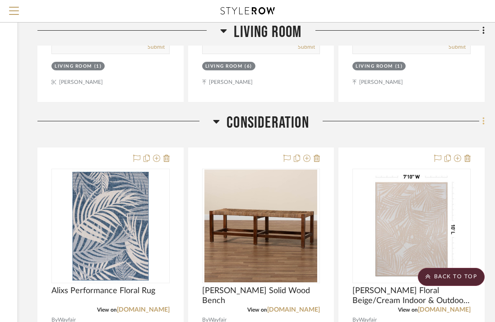
click at [482, 119] on icon at bounding box center [483, 121] width 3 height 10
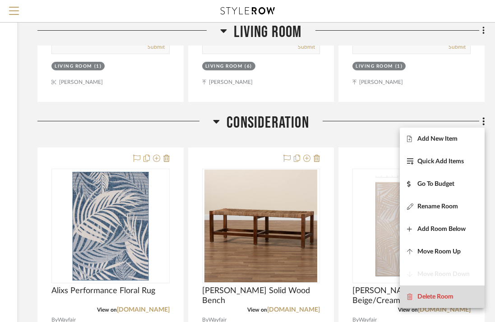
click at [443, 291] on button "Delete Room" at bounding box center [441, 296] width 85 height 23
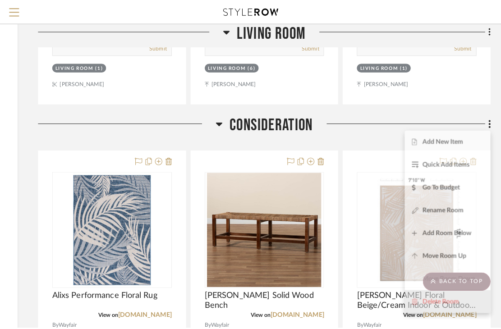
scroll to position [0, 0]
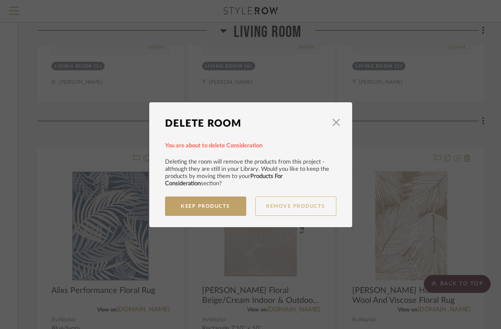
click at [289, 204] on button "Remove Products" at bounding box center [295, 206] width 81 height 19
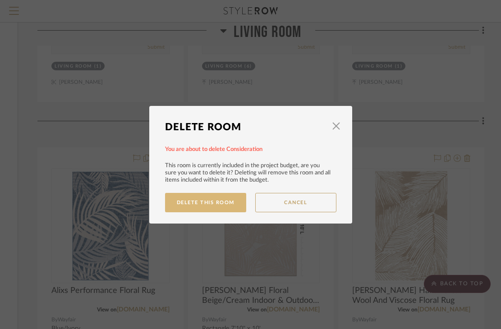
click at [233, 203] on button "Delete This Room" at bounding box center [205, 202] width 81 height 19
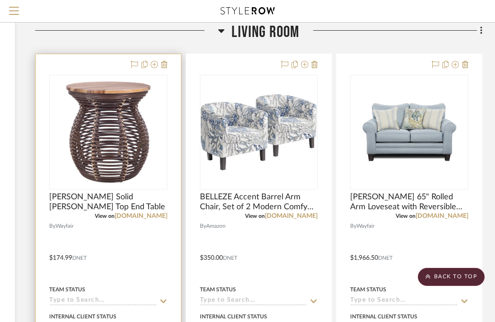
scroll to position [1119, 154]
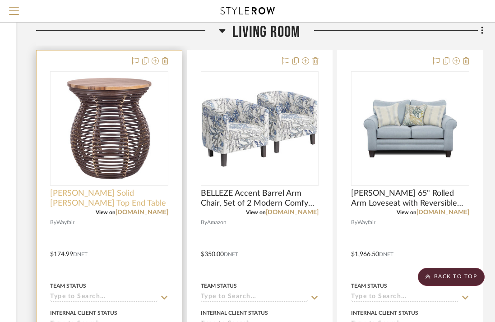
click at [137, 195] on span "[PERSON_NAME] Solid [PERSON_NAME] Top End Table" at bounding box center [109, 198] width 118 height 20
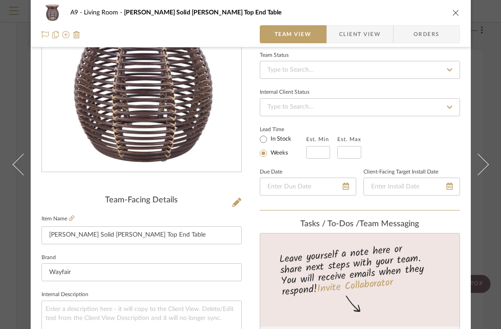
scroll to position [178, 0]
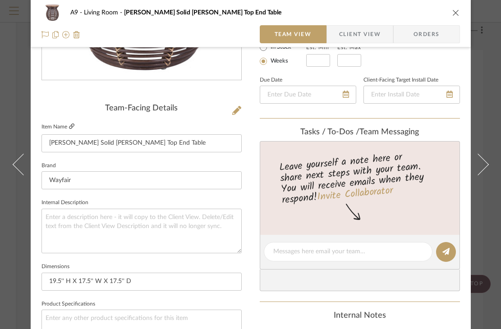
click at [69, 125] on icon at bounding box center [71, 126] width 5 height 5
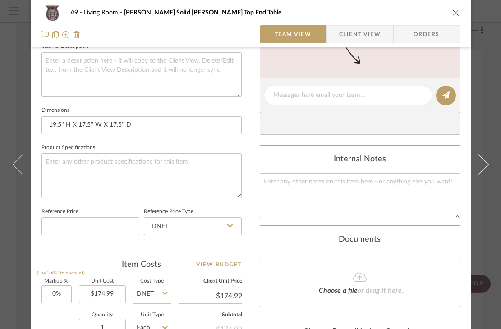
scroll to position [340, 0]
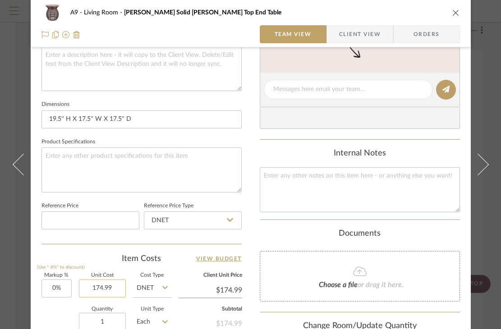
click at [102, 289] on input "174.99" at bounding box center [102, 289] width 47 height 18
click at [100, 289] on input "174.99" at bounding box center [102, 289] width 47 height 18
type input "$177.99"
click at [247, 241] on div "A9 Living Room [PERSON_NAME] Solid [PERSON_NAME] Top End Table Team View Client…" at bounding box center [251, 83] width 440 height 833
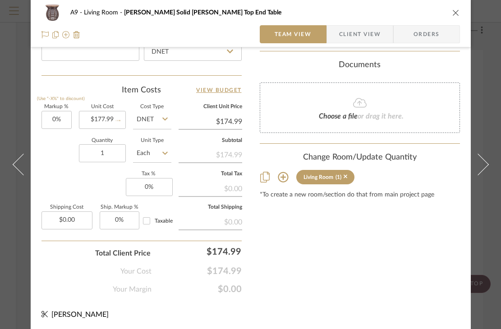
type input "$177.99"
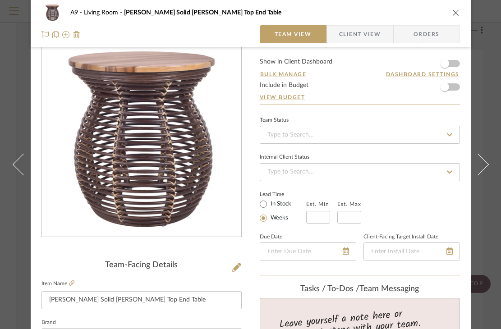
scroll to position [0, 0]
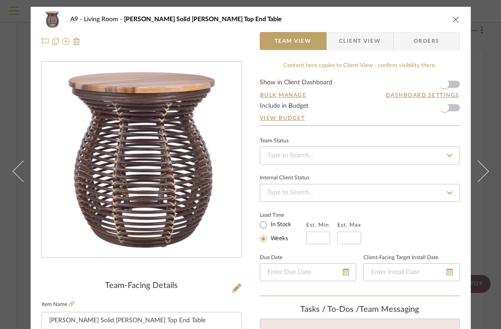
click at [454, 21] on icon "close" at bounding box center [455, 19] width 7 height 7
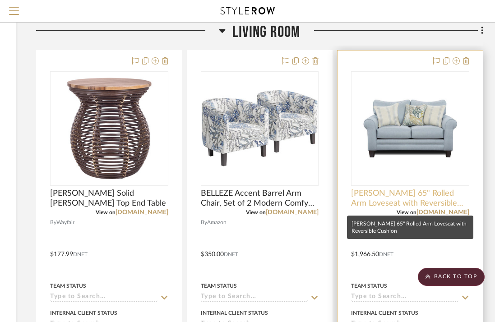
scroll to position [1107, 154]
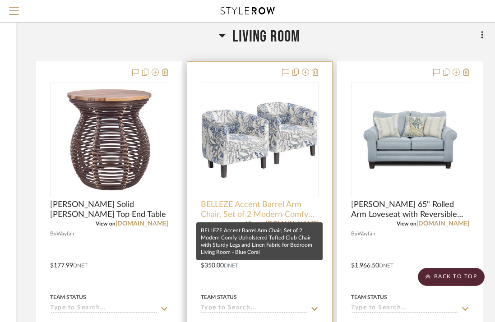
click at [303, 214] on span "BELLEZE Accent Barrel Arm Chair, Set of 2 Modern Comfy Upholstered Tufted Club …" at bounding box center [260, 210] width 118 height 20
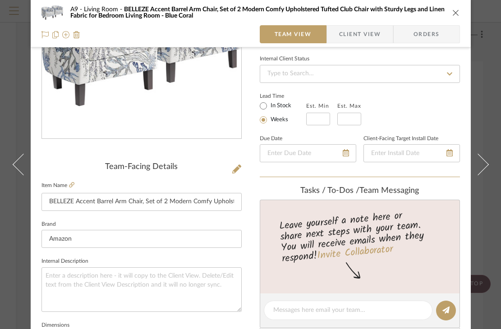
scroll to position [163, 0]
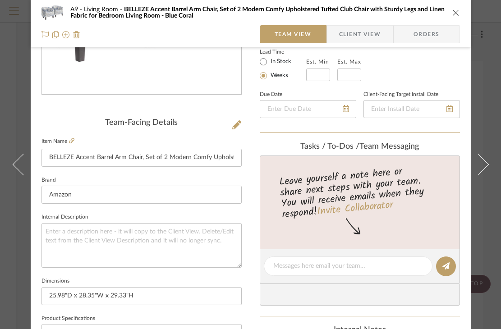
click at [65, 138] on label "Item Name" at bounding box center [57, 142] width 33 height 8
click at [72, 141] on fieldset "Item Name BELLEZE Accent Barrel Arm Chair, Set of 2 Modern Comfy Upholstered Tu…" at bounding box center [141, 151] width 200 height 32
click at [69, 140] on icon at bounding box center [71, 140] width 5 height 5
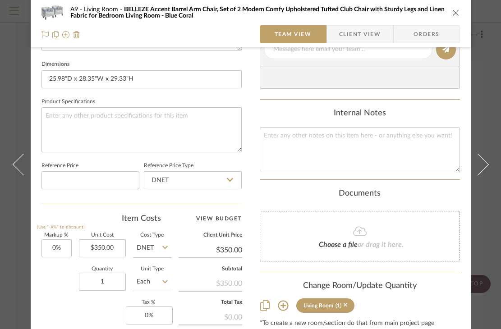
scroll to position [391, 0]
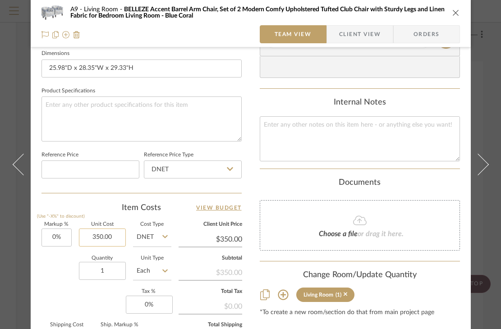
click at [100, 237] on input "350.00" at bounding box center [102, 238] width 47 height 18
click at [110, 237] on input "349.00" at bounding box center [102, 238] width 47 height 18
type input "$349.99"
click at [79, 282] on sr-form-field "Quantity 1" at bounding box center [102, 272] width 47 height 32
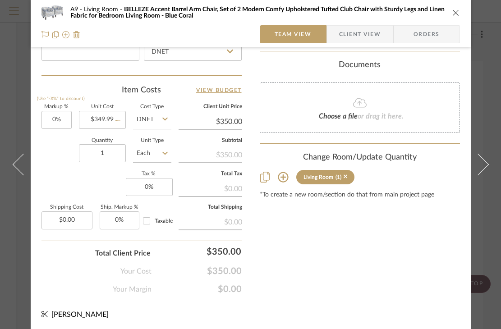
type input "$349.99"
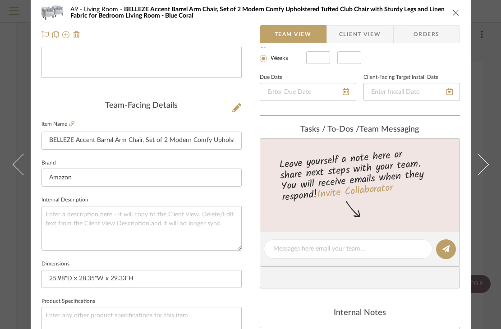
scroll to position [0, 0]
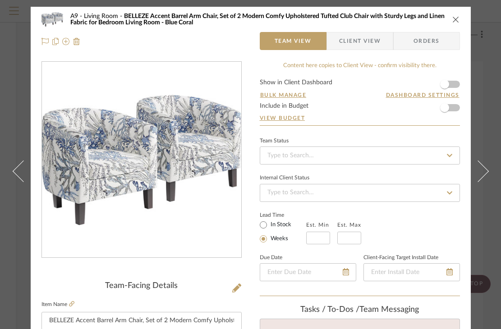
click at [452, 22] on icon "close" at bounding box center [455, 19] width 7 height 7
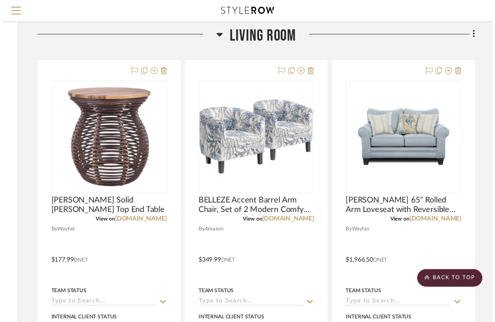
scroll to position [1107, 154]
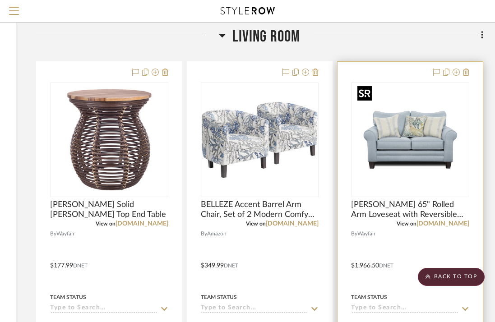
click at [426, 147] on img "0" at bounding box center [409, 139] width 113 height 113
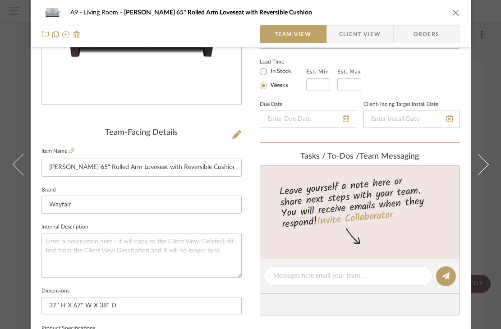
scroll to position [173, 0]
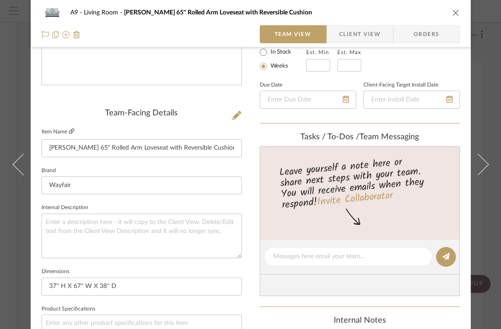
click at [69, 132] on icon at bounding box center [71, 130] width 5 height 5
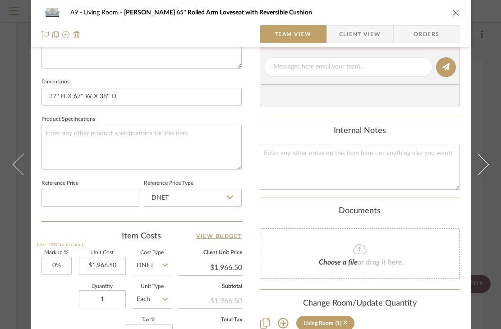
scroll to position [364, 0]
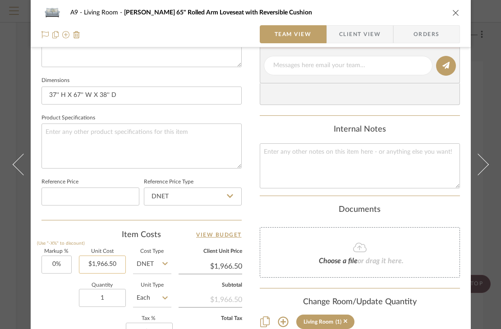
type input "1966.50"
click at [114, 262] on input "1966.50" at bounding box center [102, 265] width 47 height 18
type input "$919.99"
click at [104, 291] on input "1" at bounding box center [102, 298] width 47 height 18
type input "$919.99"
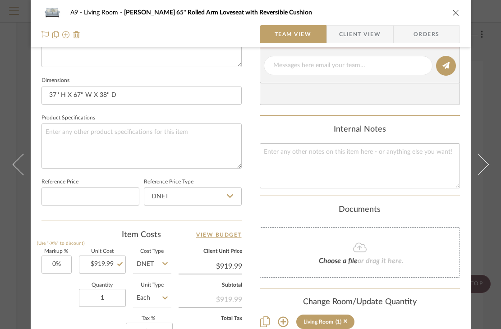
click at [456, 13] on icon "close" at bounding box center [455, 12] width 7 height 7
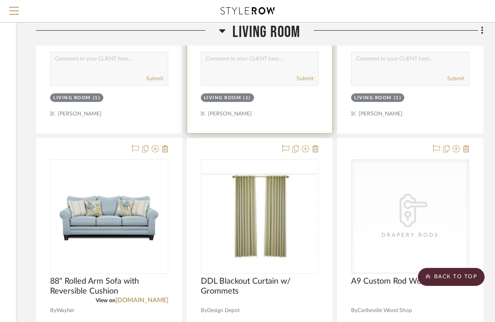
scroll to position [1458, 154]
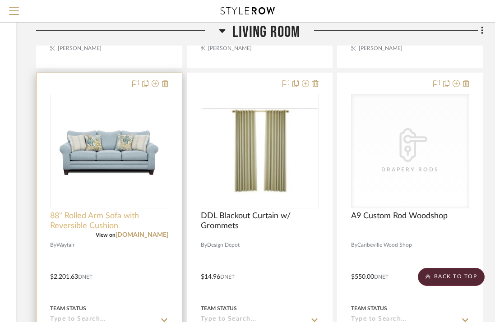
click at [118, 219] on span "88" Rolled Arm Sofa with Reversible Cushion" at bounding box center [109, 221] width 118 height 20
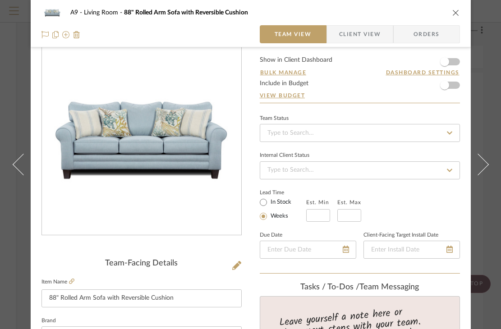
scroll to position [55, 0]
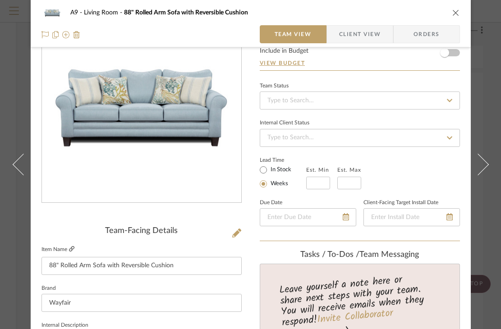
click at [69, 247] on icon at bounding box center [71, 248] width 5 height 5
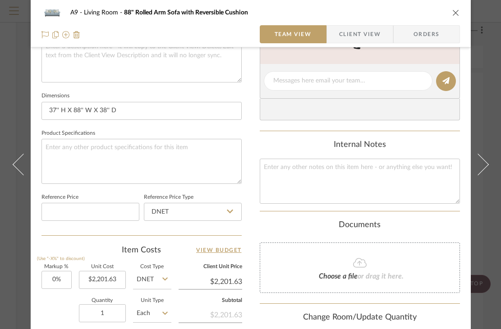
scroll to position [371, 0]
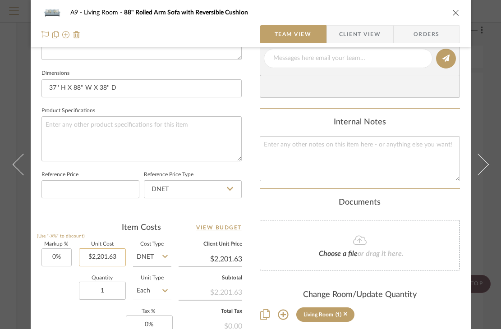
type input "2201.63"
click at [116, 254] on input "2201.63" at bounding box center [102, 257] width 47 height 18
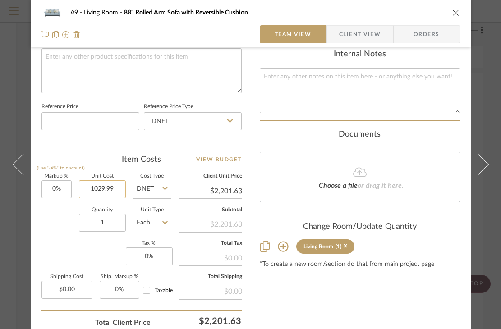
scroll to position [444, 0]
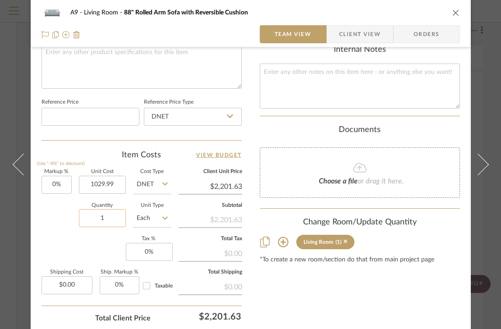
type input "$1,029.99"
click at [115, 214] on input "1" at bounding box center [102, 218] width 47 height 18
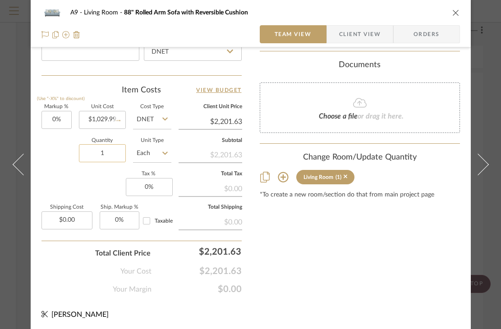
type input "$1,029.99"
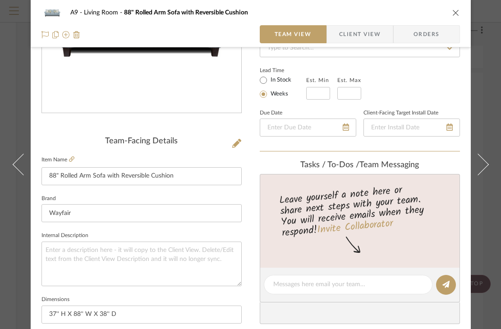
scroll to position [96, 0]
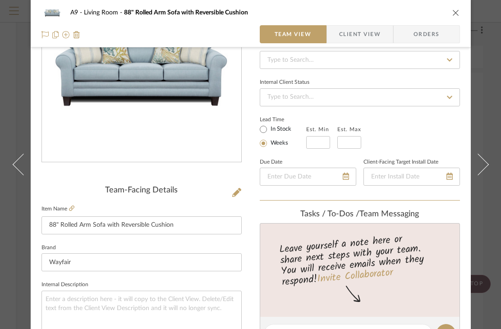
click at [452, 16] on icon "close" at bounding box center [455, 12] width 7 height 7
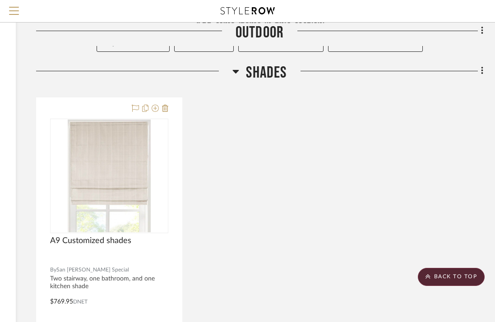
scroll to position [0, 154]
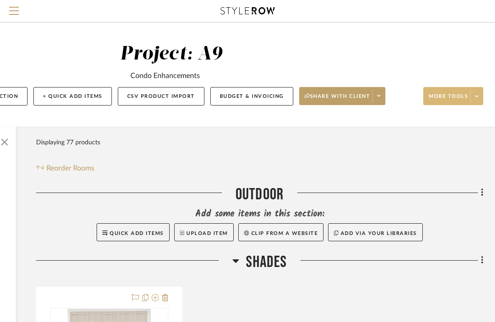
click at [474, 100] on span at bounding box center [476, 96] width 13 height 14
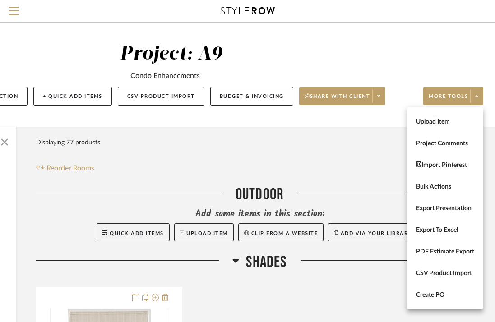
click at [387, 174] on div at bounding box center [247, 161] width 495 height 322
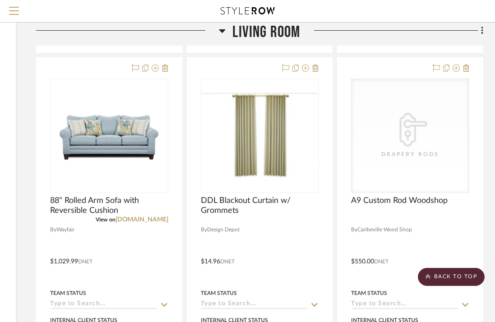
scroll to position [1504, 154]
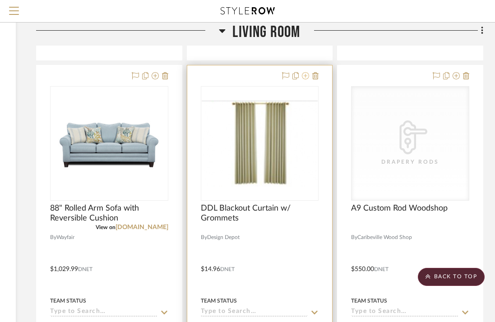
click at [305, 76] on icon at bounding box center [305, 75] width 7 height 7
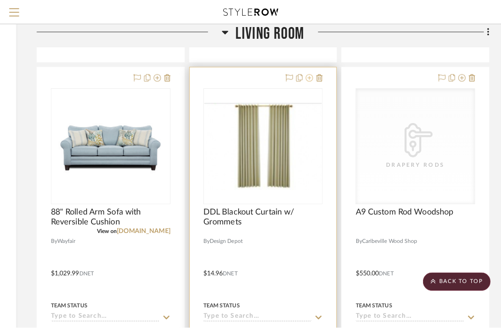
scroll to position [0, 0]
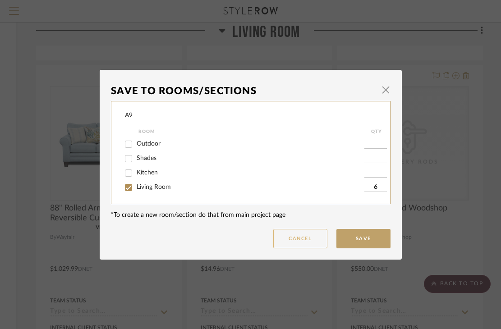
click at [308, 242] on button "Cancel" at bounding box center [300, 238] width 54 height 19
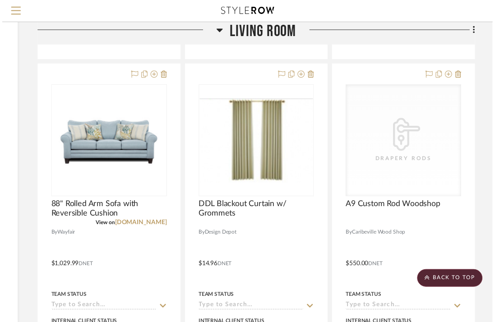
scroll to position [1504, 154]
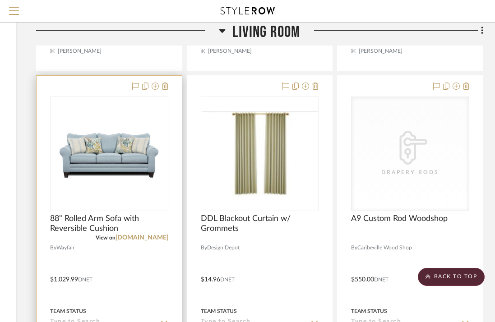
scroll to position [1494, 154]
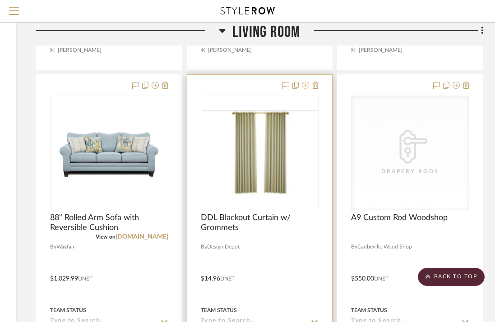
click at [305, 83] on icon at bounding box center [305, 85] width 7 height 7
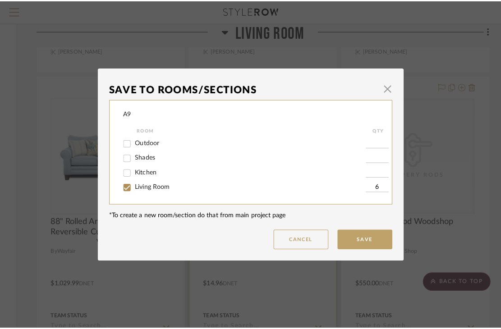
scroll to position [0, 0]
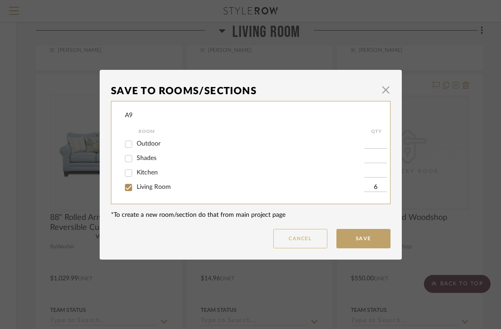
click at [309, 240] on button "Cancel" at bounding box center [300, 238] width 54 height 19
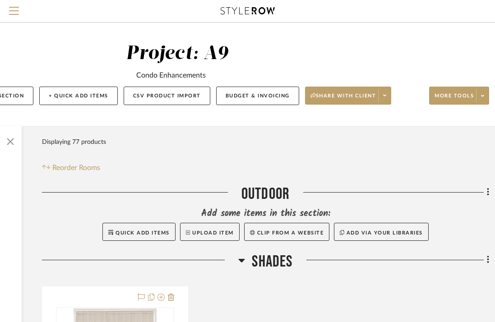
scroll to position [0, 155]
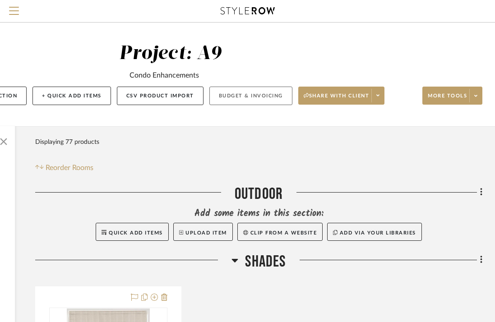
click at [244, 93] on button "Budget & Invoicing" at bounding box center [250, 96] width 83 height 18
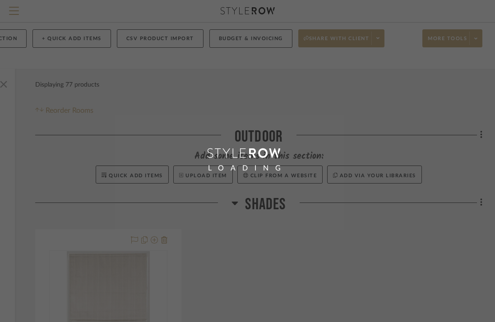
scroll to position [71, 155]
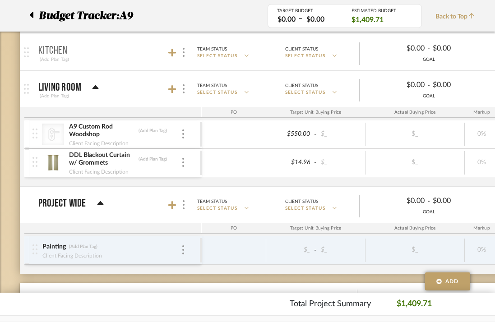
scroll to position [220, 0]
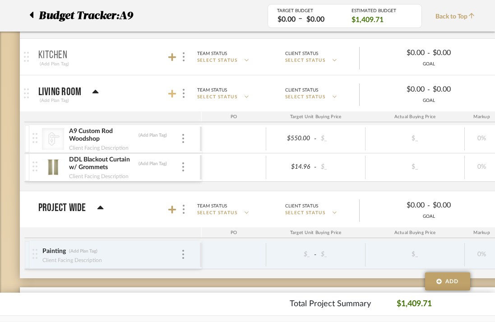
click at [170, 97] on icon at bounding box center [172, 93] width 8 height 9
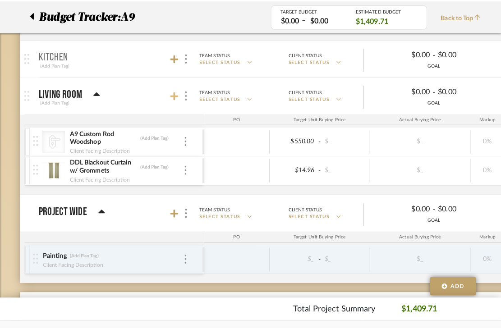
scroll to position [0, 0]
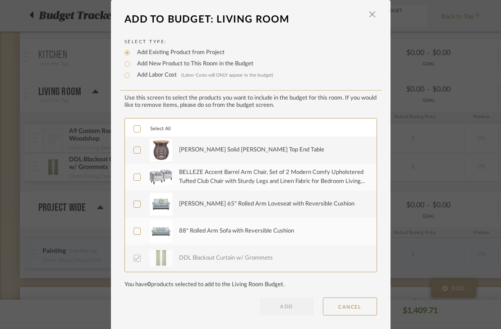
click at [195, 159] on div "[PERSON_NAME] Solid [PERSON_NAME] Top End Table" at bounding box center [272, 150] width 187 height 23
click at [195, 178] on div "BELLEZE Accent Barrel Arm Chair, Set of 2 Modern Comfy Upholstered Tufted Club …" at bounding box center [272, 177] width 187 height 18
click at [195, 200] on div "[PERSON_NAME] 65" Rolled Arm Loveseat with Reversible Cushion" at bounding box center [272, 204] width 187 height 23
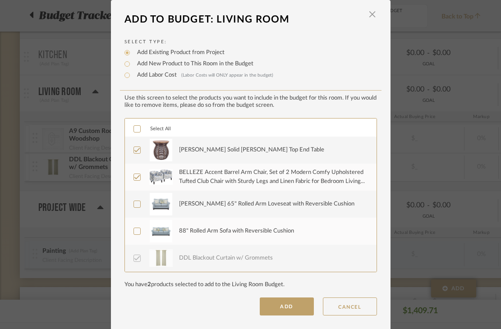
click at [197, 225] on div "88" Rolled Arm Sofa with Reversible Cushion" at bounding box center [272, 231] width 187 height 23
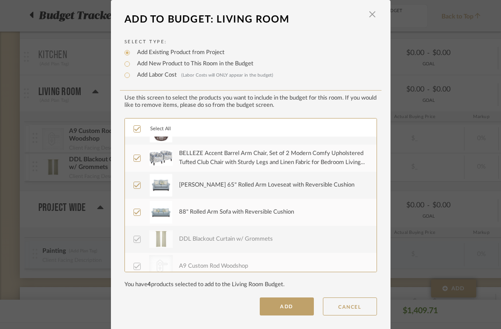
scroll to position [27, 0]
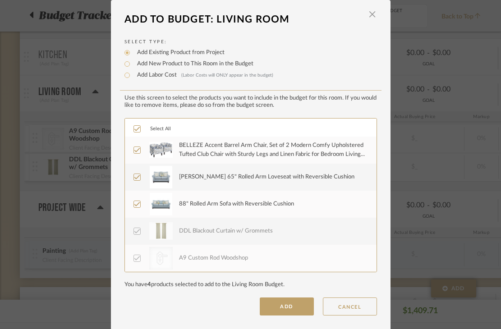
click at [197, 225] on div "DDL Blackout Curtain w/ Grommets" at bounding box center [272, 231] width 187 height 23
click at [134, 232] on icon at bounding box center [137, 231] width 6 height 5
click at [136, 260] on icon at bounding box center [137, 258] width 6 height 6
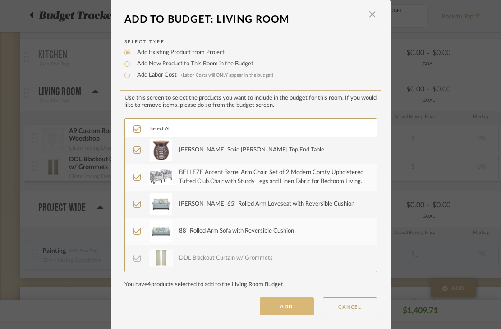
click at [275, 312] on button "ADD" at bounding box center [287, 307] width 54 height 18
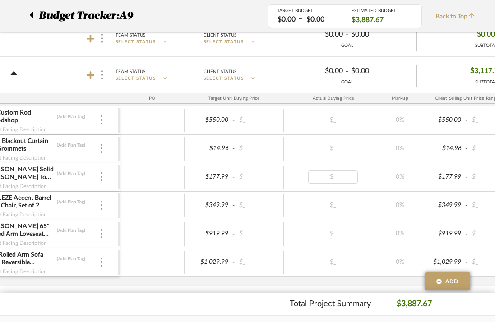
scroll to position [0, 5]
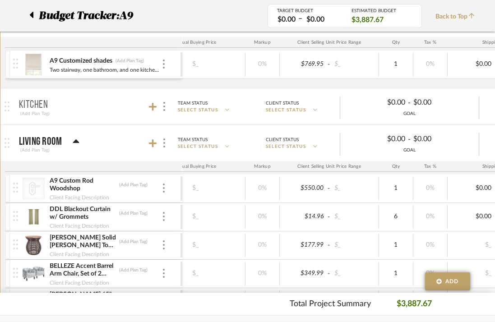
click at [77, 144] on icon at bounding box center [76, 141] width 7 height 11
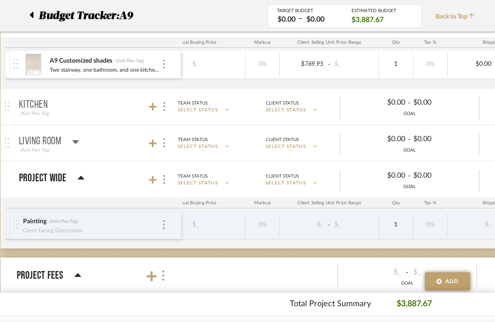
click at [77, 145] on icon at bounding box center [75, 141] width 7 height 11
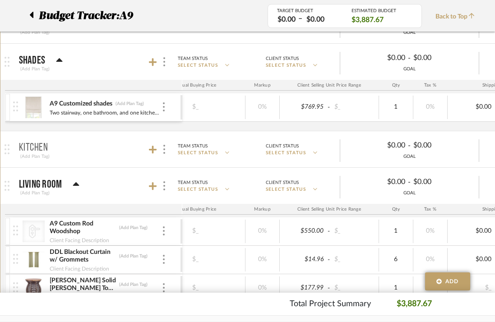
click at [148, 154] on mat-panel-title "Kitchen (Add Plan Tag)" at bounding box center [98, 149] width 159 height 22
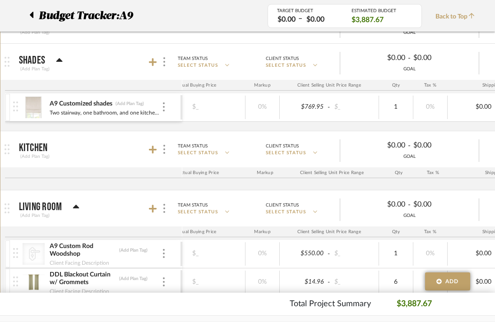
click at [148, 150] on mat-panel-title "Kitchen (Add Plan Tag)" at bounding box center [98, 149] width 159 height 22
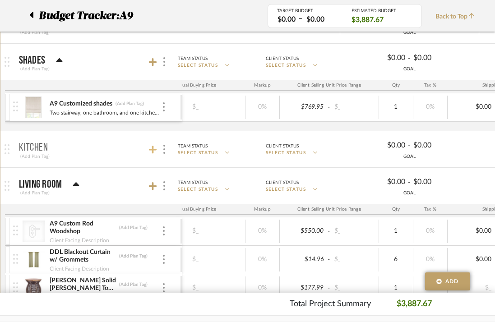
click at [154, 150] on icon at bounding box center [153, 149] width 8 height 9
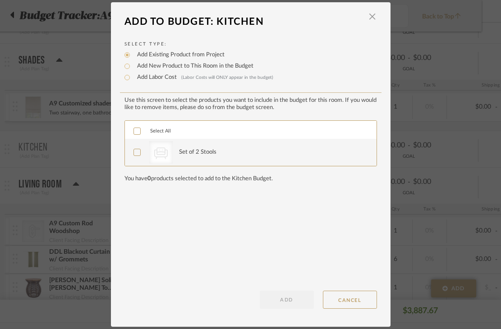
click at [169, 154] on div "CategoryIconSeating Created with Sketch." at bounding box center [160, 152] width 23 height 23
click at [279, 299] on button "ADD" at bounding box center [287, 300] width 54 height 18
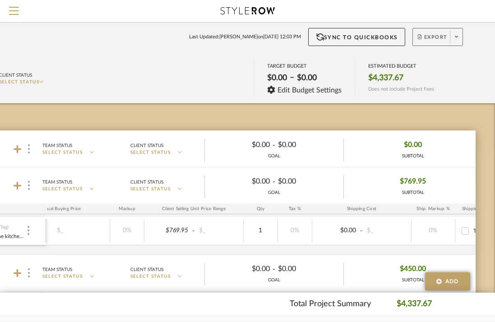
click at [442, 38] on span "Export" at bounding box center [432, 41] width 30 height 14
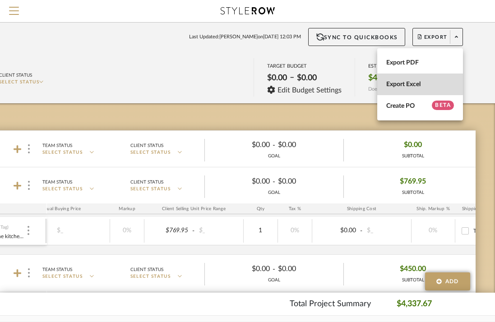
click at [416, 80] on button "Export Excel" at bounding box center [420, 84] width 86 height 22
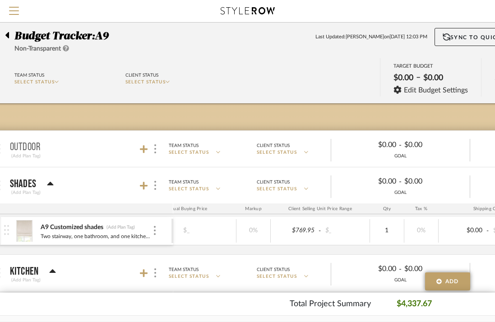
scroll to position [4, 0]
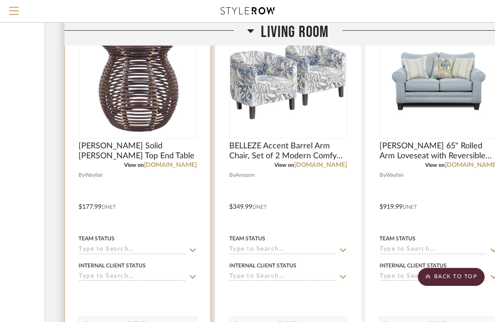
scroll to position [1166, 140]
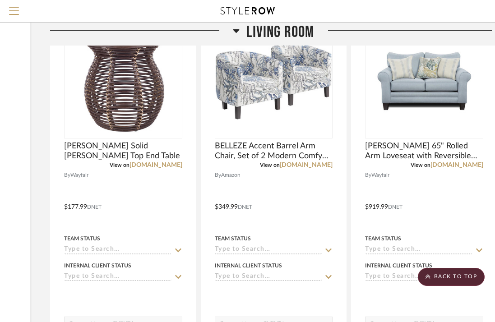
drag, startPoint x: 188, startPoint y: 294, endPoint x: 422, endPoint y: 328, distance: 236.4
